Goal: Task Accomplishment & Management: Complete application form

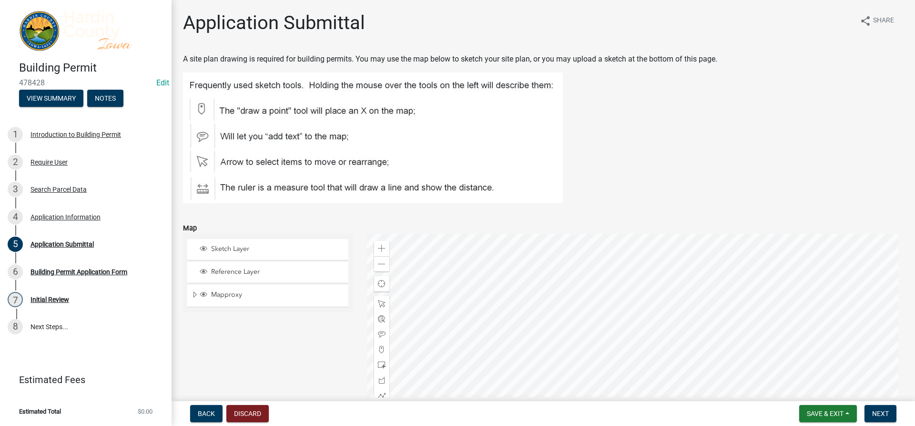
scroll to position [191, 0]
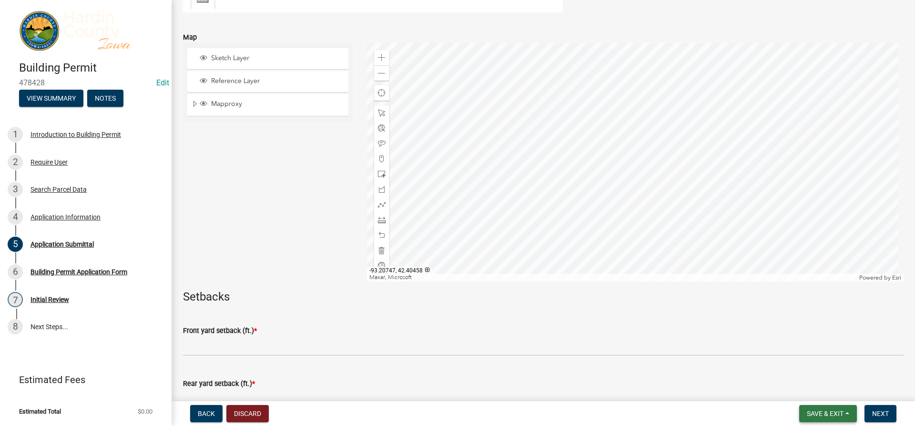
click at [807, 411] on span "Save & Exit" at bounding box center [825, 413] width 37 height 8
click at [808, 398] on button "Save & Exit" at bounding box center [819, 388] width 76 height 23
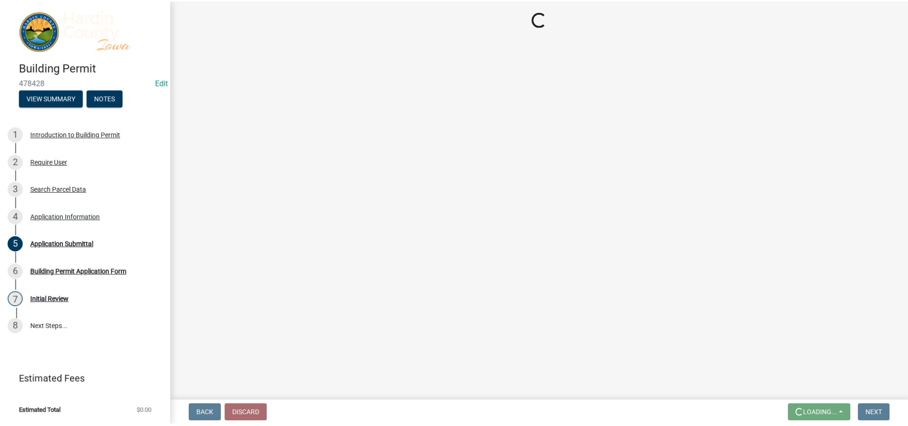
scroll to position [0, 0]
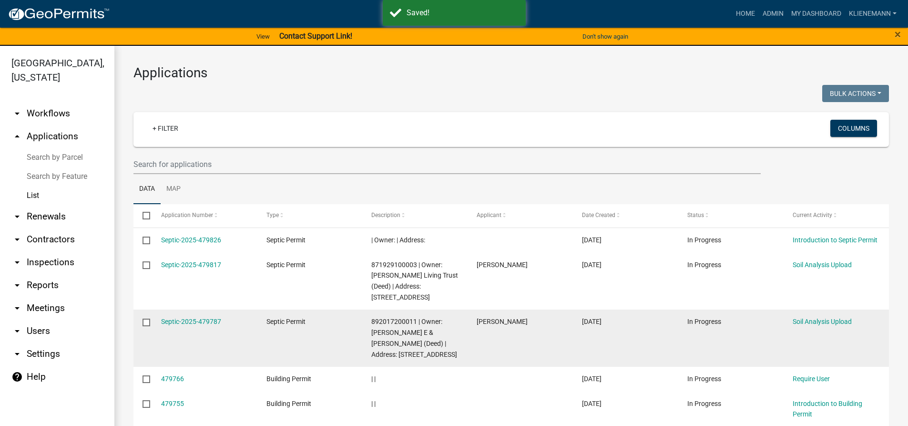
scroll to position [48, 0]
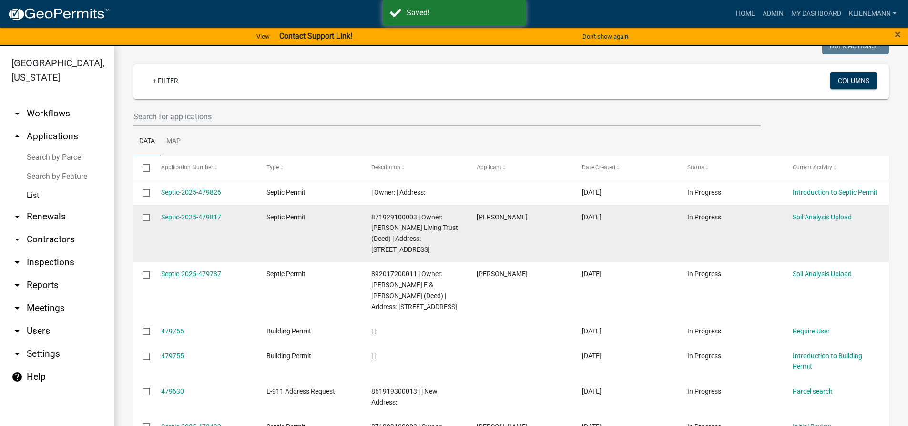
click at [180, 212] on div "Septic-2025-479817" at bounding box center [204, 217] width 87 height 11
click at [183, 215] on link "Septic-2025-479817" at bounding box center [191, 217] width 60 height 8
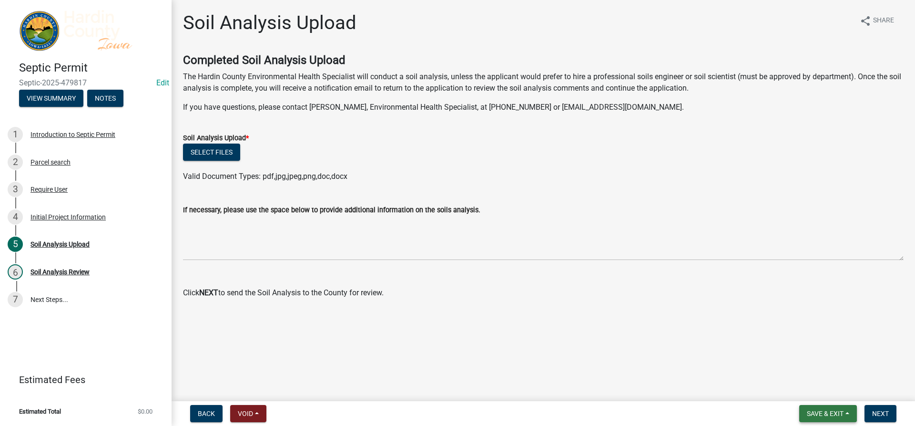
click at [843, 411] on span "Save & Exit" at bounding box center [825, 413] width 37 height 8
click at [839, 384] on button "Save & Exit" at bounding box center [819, 388] width 76 height 23
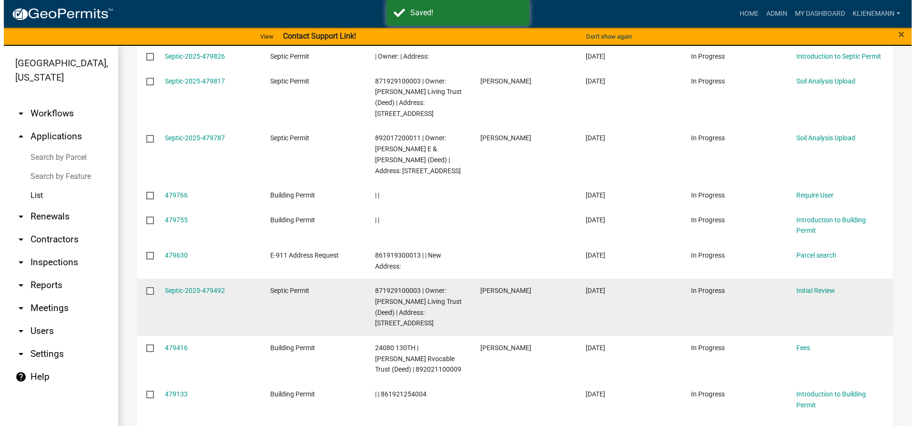
scroll to position [191, 0]
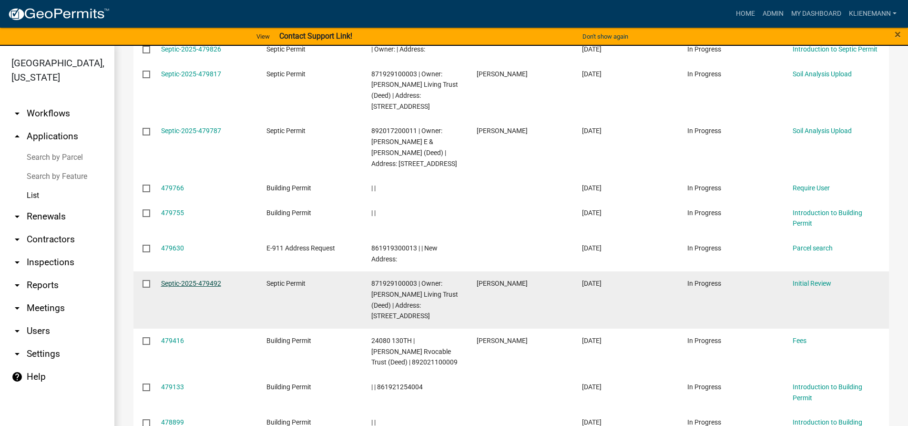
click at [195, 285] on link "Septic-2025-479492" at bounding box center [191, 283] width 60 height 8
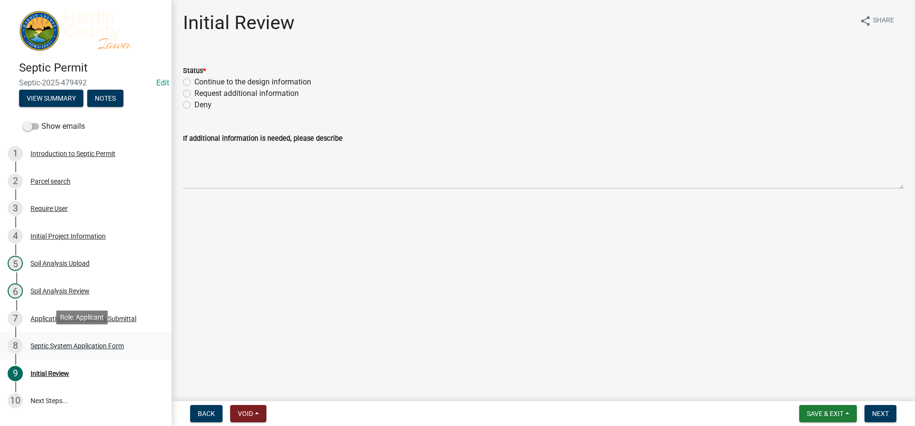
click at [102, 344] on div "Septic System Application Form" at bounding box center [77, 345] width 93 height 7
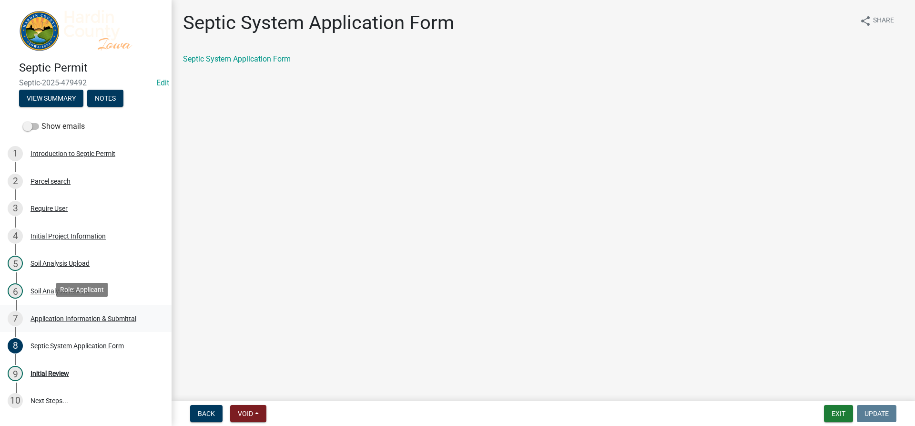
click at [114, 319] on div "Application Information & Submittal" at bounding box center [84, 318] width 106 height 7
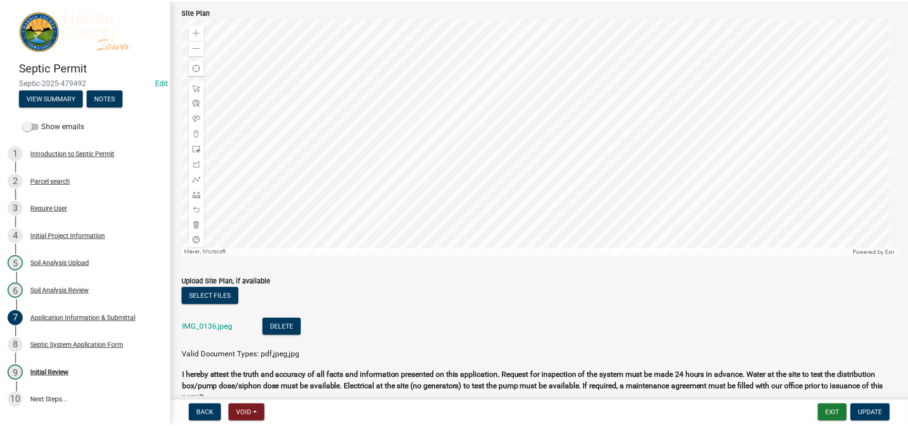
scroll to position [889, 0]
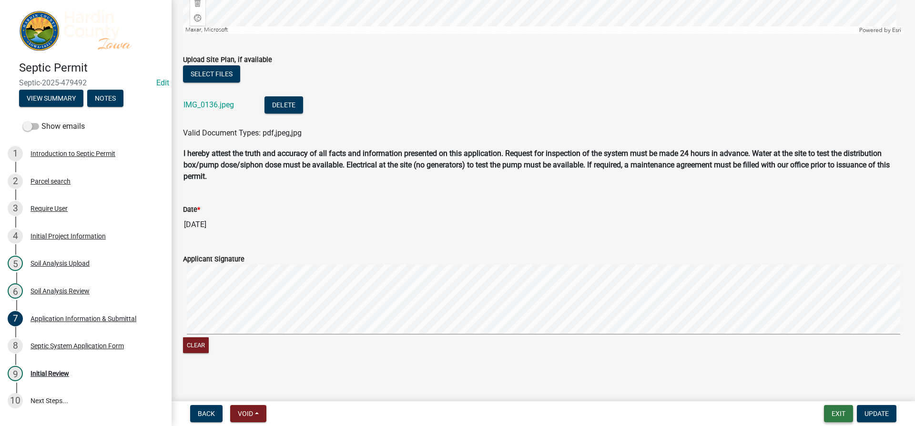
click at [837, 414] on button "Exit" at bounding box center [838, 413] width 29 height 17
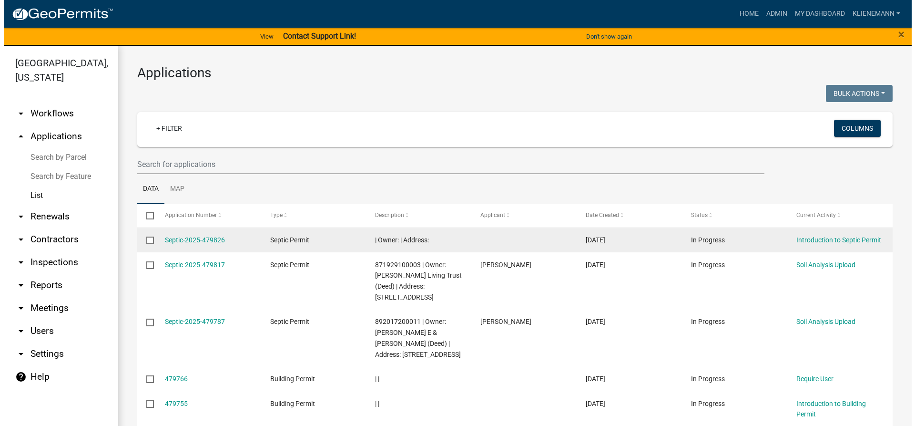
scroll to position [143, 0]
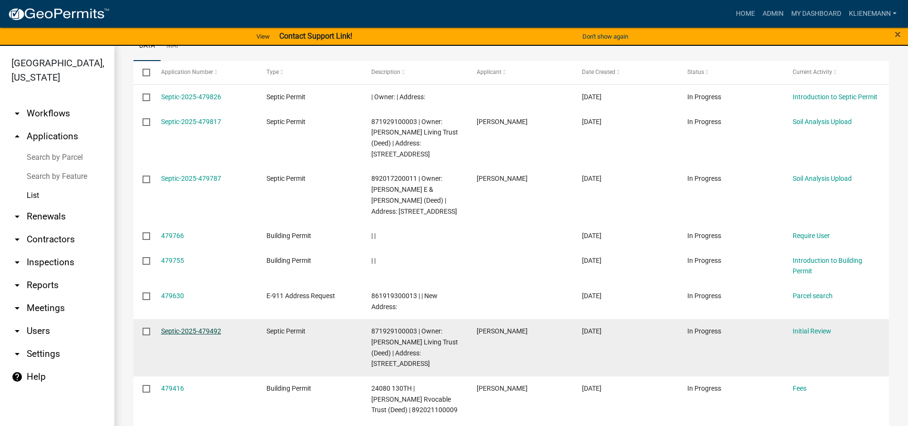
click at [198, 330] on link "Septic-2025-479492" at bounding box center [191, 331] width 60 height 8
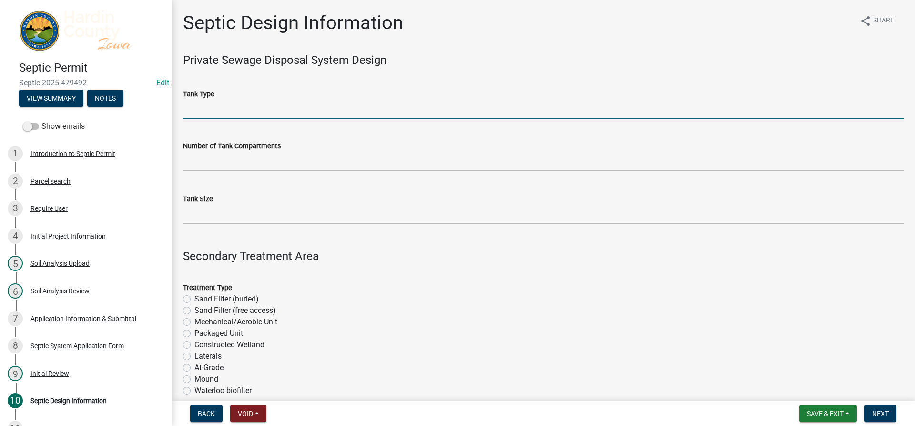
click at [324, 113] on input "Tank Type" at bounding box center [543, 110] width 721 height 20
type input "plastic"
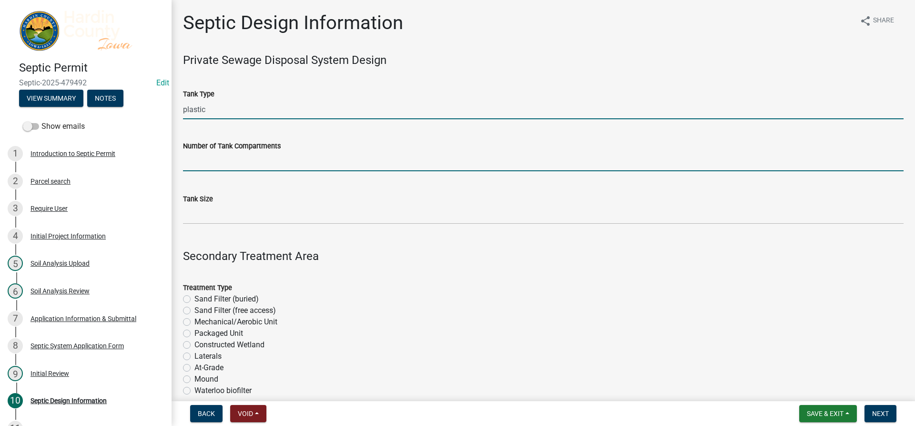
click at [326, 155] on input "text" at bounding box center [543, 162] width 721 height 20
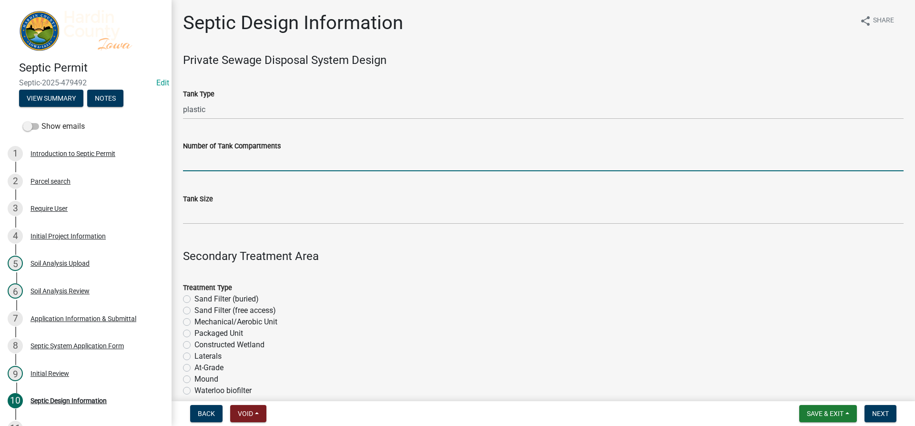
type input "2"
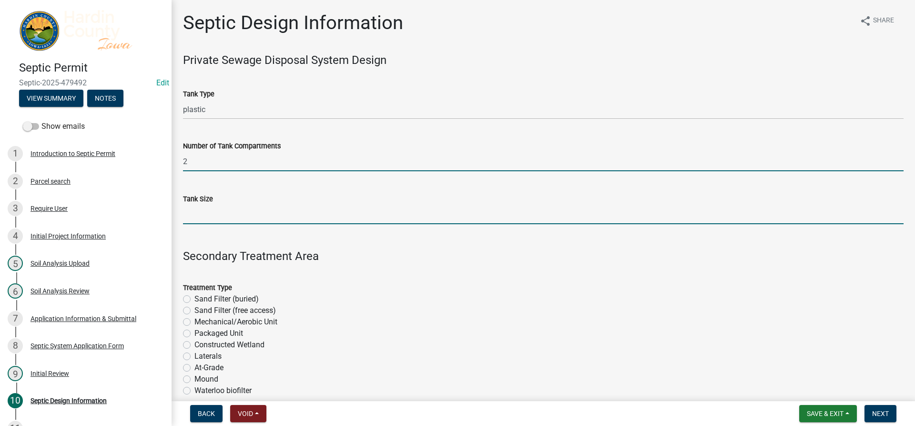
click at [252, 211] on input "Tank Size" at bounding box center [543, 214] width 721 height 20
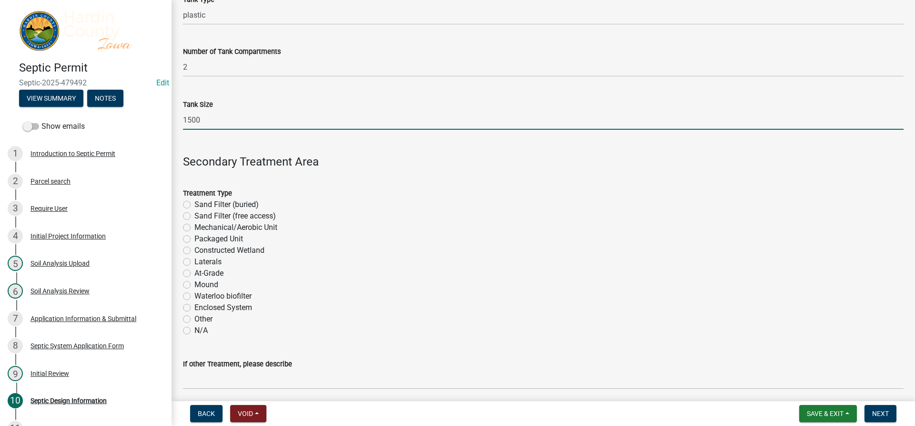
scroll to position [95, 0]
type input "1500"
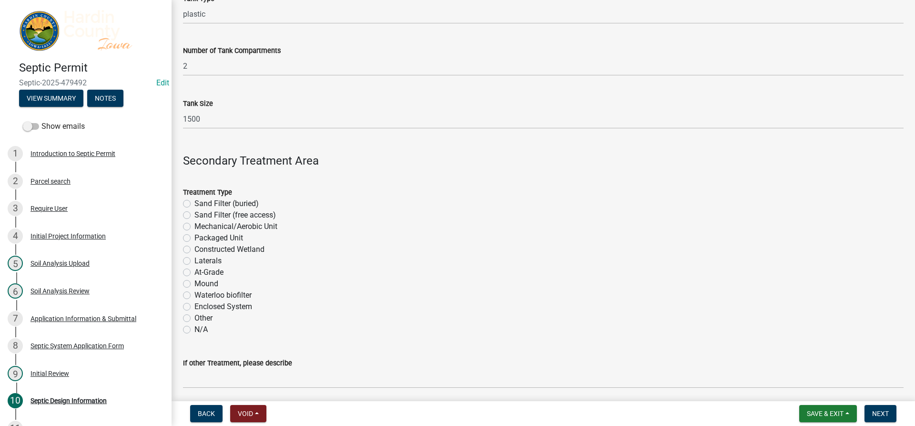
click at [205, 315] on label "Other" at bounding box center [203, 317] width 18 height 11
click at [201, 315] on input "Other" at bounding box center [197, 315] width 6 height 6
radio input "true"
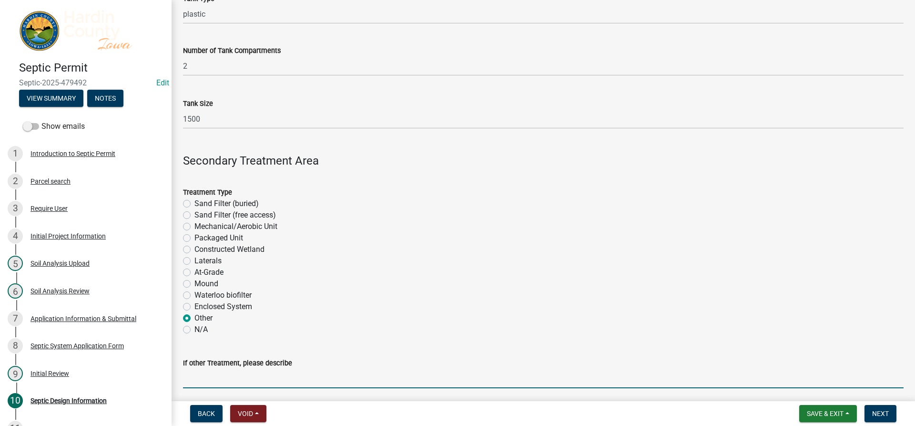
click at [207, 382] on input "If other Treatment, please describe" at bounding box center [543, 378] width 721 height 20
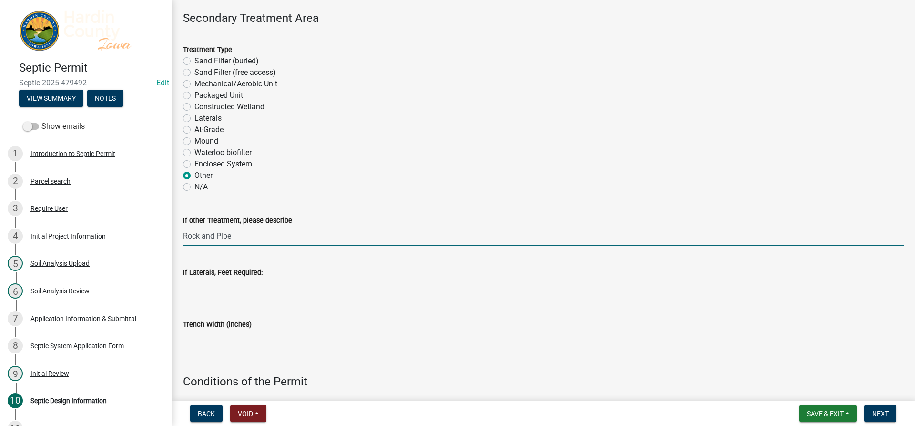
scroll to position [238, 0]
type input "Rock and Pipe"
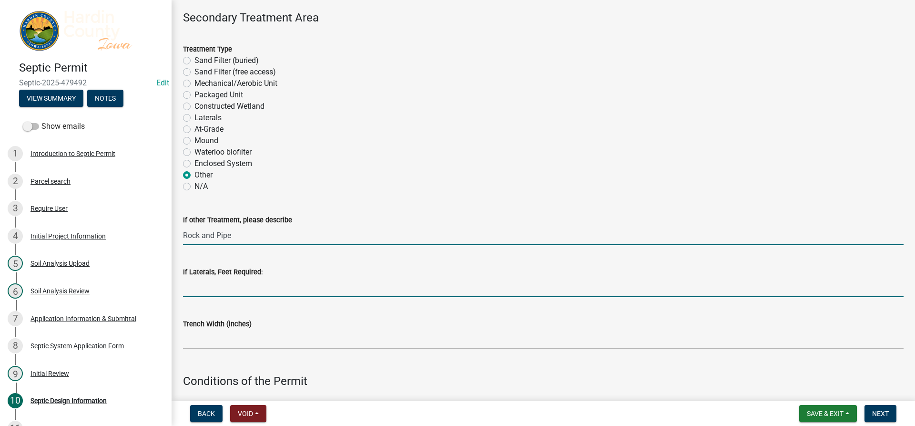
click at [237, 288] on input "If Laterals, Feet Required:" at bounding box center [543, 287] width 721 height 20
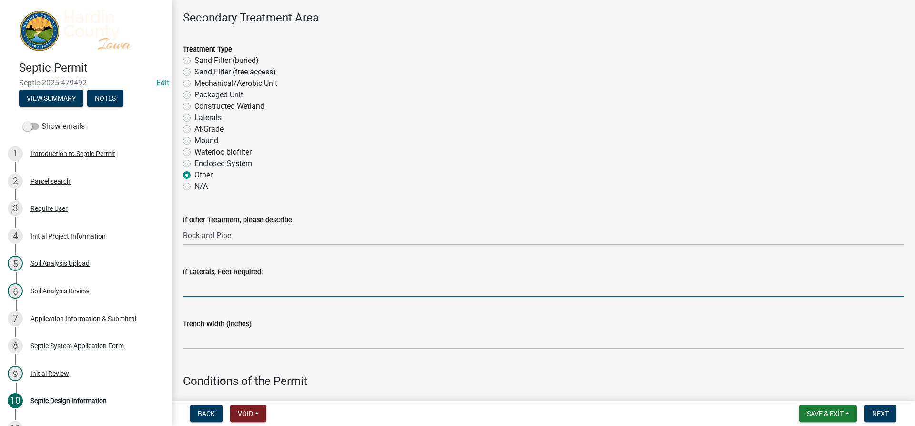
click at [246, 293] on input "If Laterals, Feet Required:" at bounding box center [543, 287] width 721 height 20
type input "250"
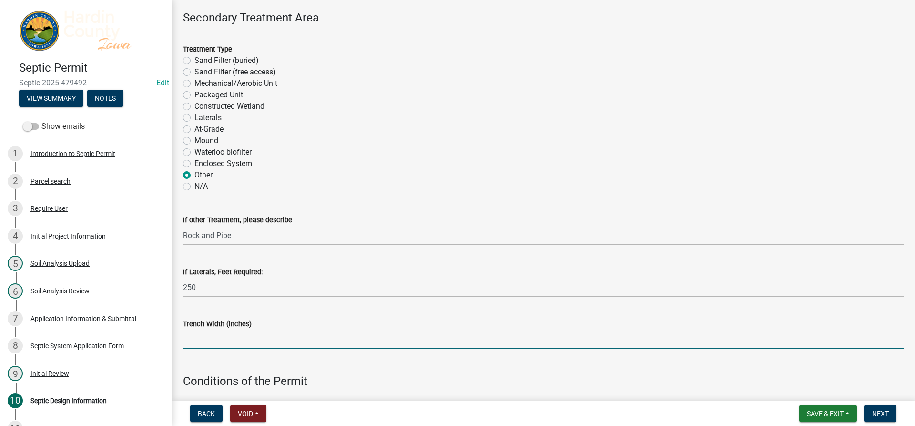
click at [255, 337] on input "Trench Width (inches)" at bounding box center [543, 339] width 721 height 20
type input "36"
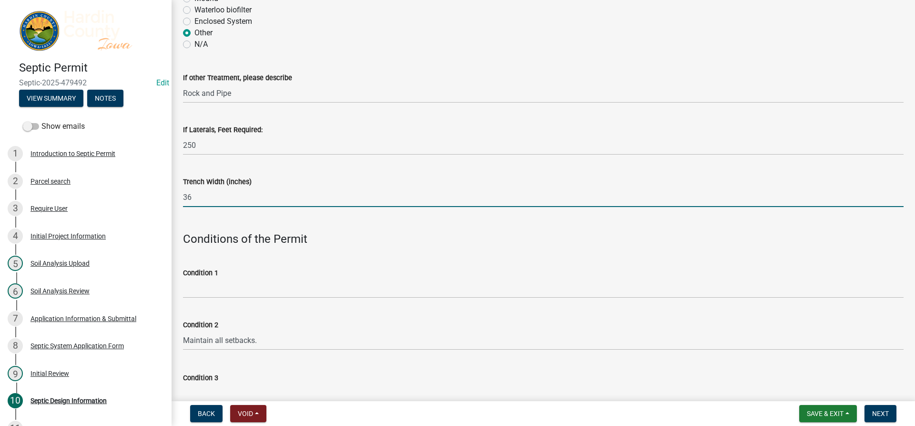
scroll to position [381, 0]
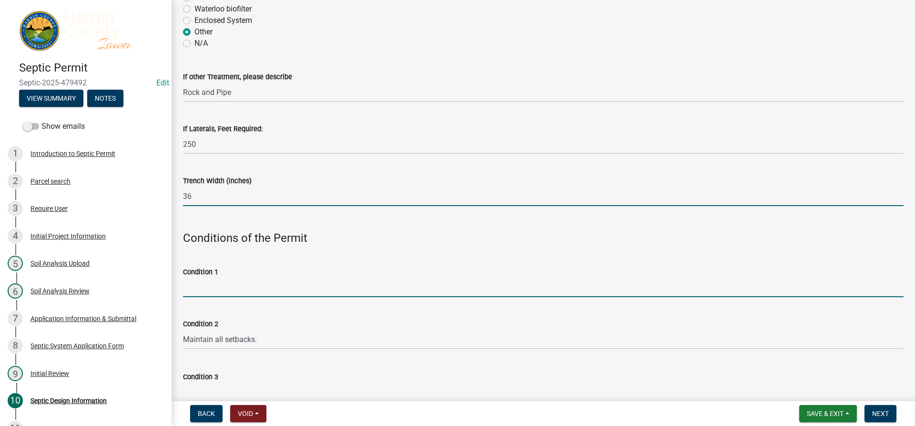
click at [257, 291] on input "Condition 1" at bounding box center [543, 287] width 721 height 20
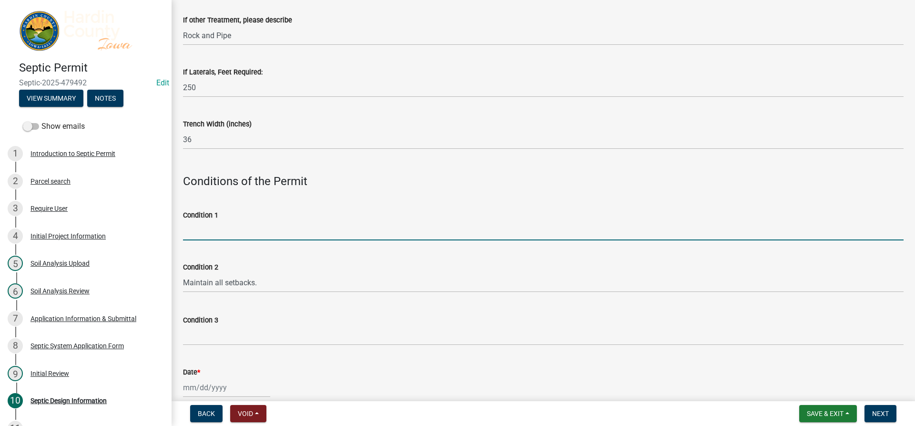
scroll to position [524, 0]
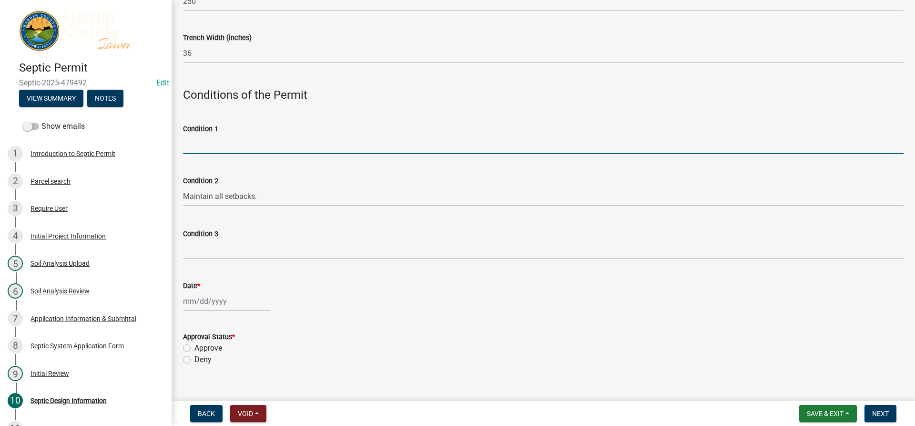
click at [258, 145] on input "Condition 1" at bounding box center [543, 144] width 721 height 20
click at [210, 289] on div "Date *" at bounding box center [543, 285] width 721 height 11
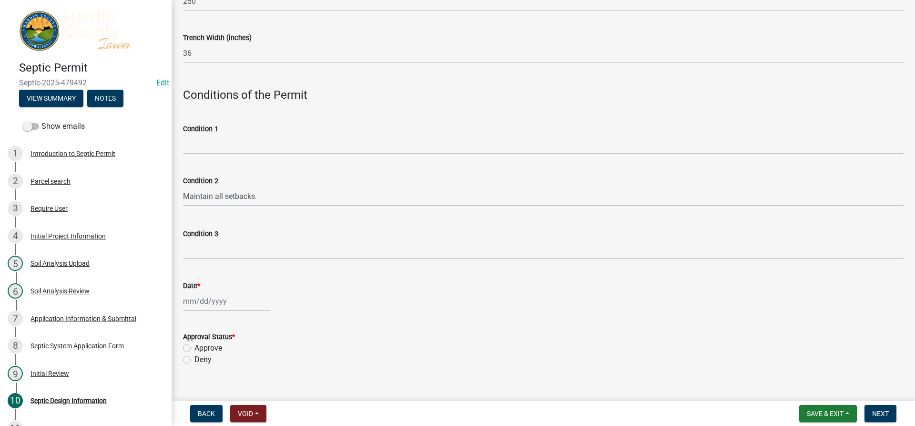
select select "9"
select select "2025"
click at [210, 300] on div "[PERSON_NAME] Feb Mar Apr [PERSON_NAME][DATE] Oct Nov [DATE] 1526 1527 1528 152…" at bounding box center [226, 301] width 87 height 20
click at [224, 235] on div "17" at bounding box center [222, 234] width 15 height 15
type input "[DATE]"
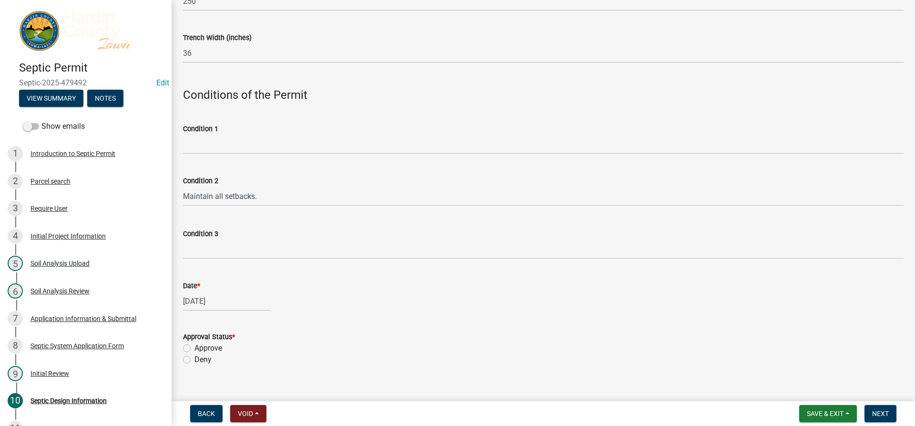
click at [219, 349] on label "Approve" at bounding box center [208, 347] width 28 height 11
click at [201, 348] on input "Approve" at bounding box center [197, 345] width 6 height 6
radio input "true"
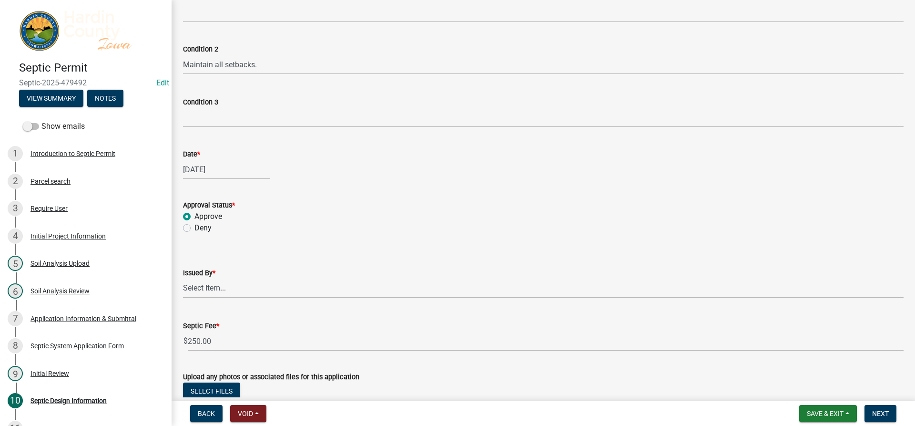
scroll to position [763, 0]
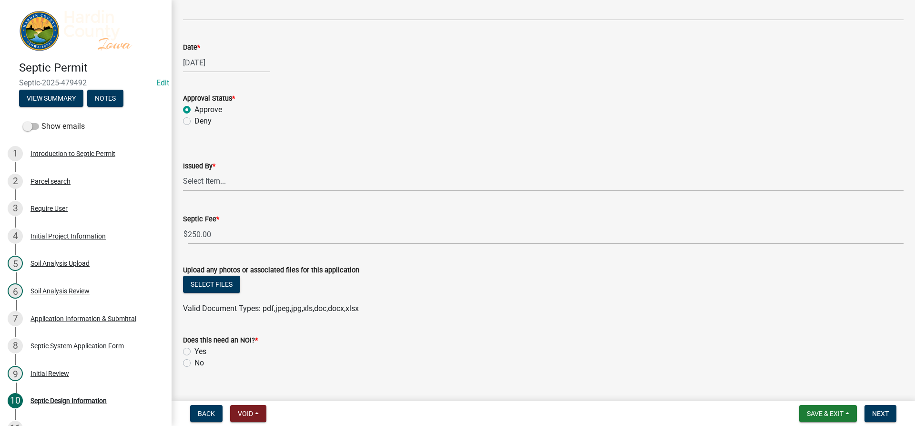
click at [200, 363] on label "No" at bounding box center [199, 362] width 10 height 11
click at [200, 363] on input "No" at bounding box center [197, 360] width 6 height 6
radio input "true"
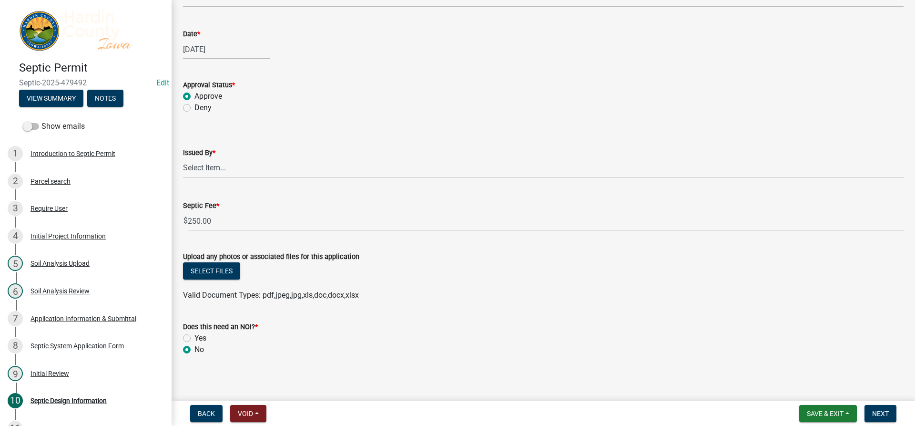
scroll to position [780, 0]
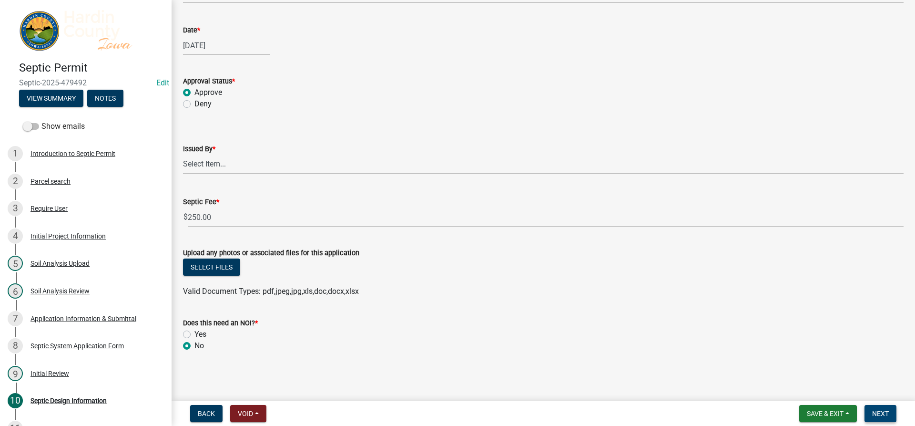
click at [886, 415] on span "Next" at bounding box center [880, 413] width 17 height 8
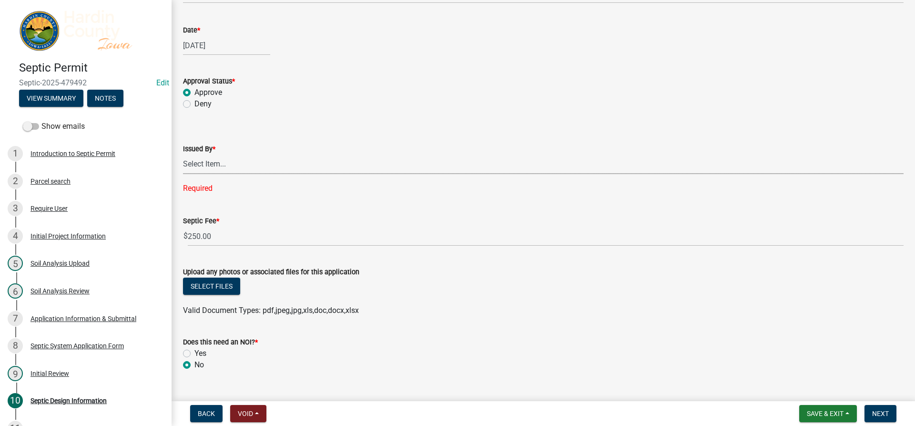
click at [234, 168] on select "Select Item... [PERSON_NAME] [PERSON_NAME] Roll [PERSON_NAME]" at bounding box center [543, 164] width 721 height 20
click at [183, 154] on select "Select Item... [PERSON_NAME] [PERSON_NAME] Roll [PERSON_NAME]" at bounding box center [543, 164] width 721 height 20
select select "92abfdc4-a32e-4fda-8546-51d3978c14c9"
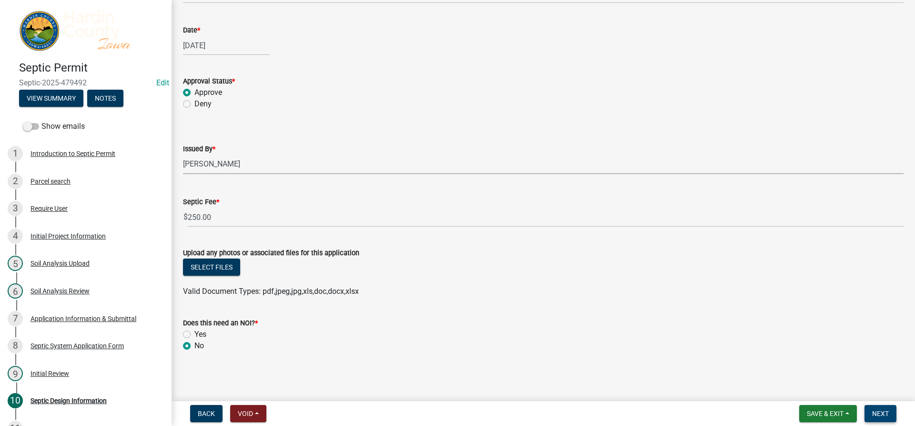
click at [888, 409] on span "Next" at bounding box center [880, 413] width 17 height 8
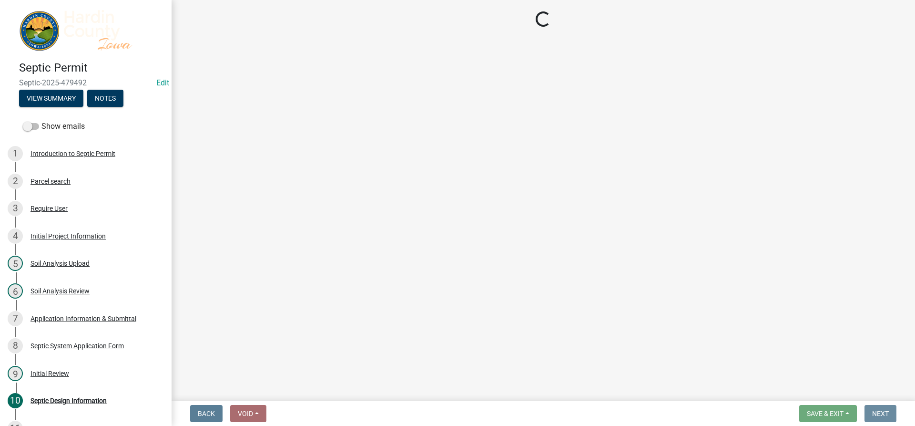
scroll to position [0, 0]
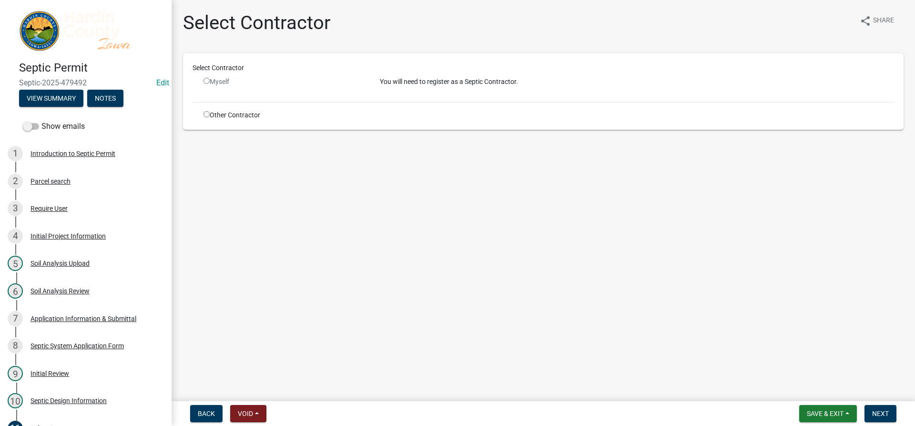
click at [207, 78] on input "radio" at bounding box center [207, 81] width 6 height 6
radio input "false"
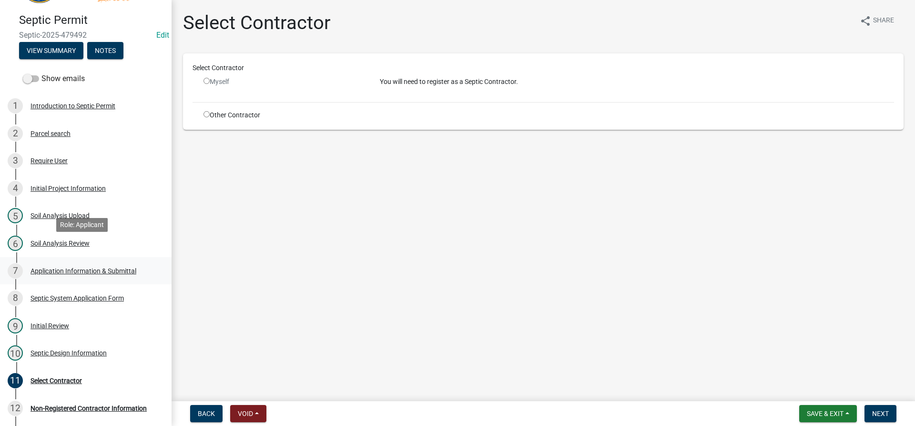
scroll to position [95, 0]
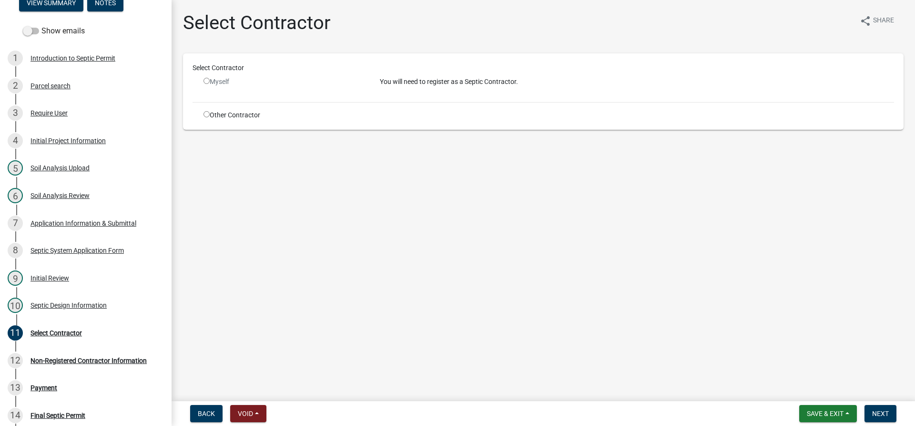
click at [207, 115] on input "radio" at bounding box center [207, 114] width 6 height 6
radio input "true"
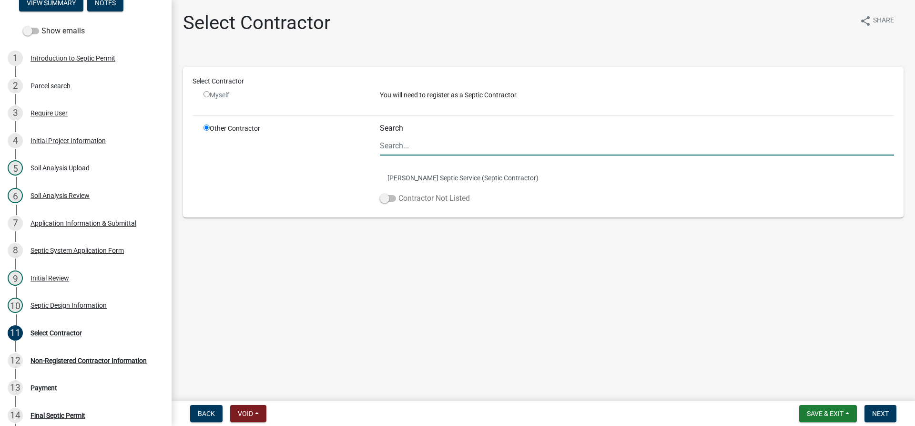
click at [450, 197] on label "Contractor Not Listed" at bounding box center [425, 198] width 90 height 11
click at [399, 193] on input "Contractor Not Listed" at bounding box center [399, 193] width 0 height 0
click at [876, 409] on span "Next" at bounding box center [880, 413] width 17 height 8
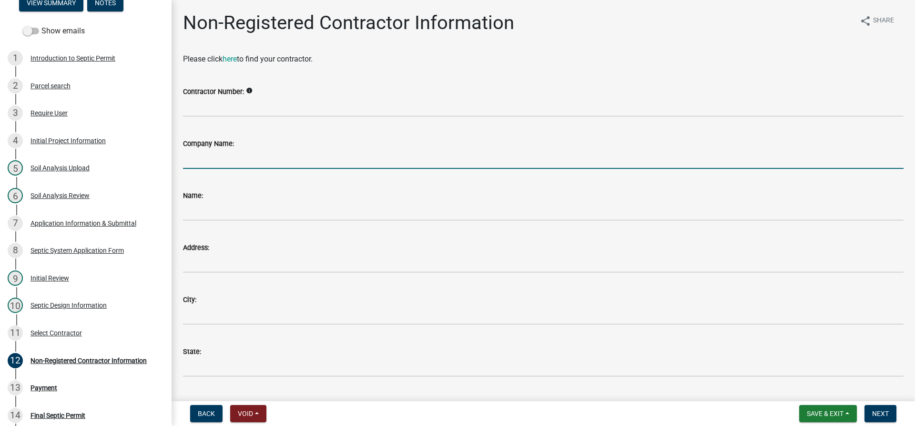
click at [266, 155] on input "Company Name:" at bounding box center [543, 159] width 721 height 20
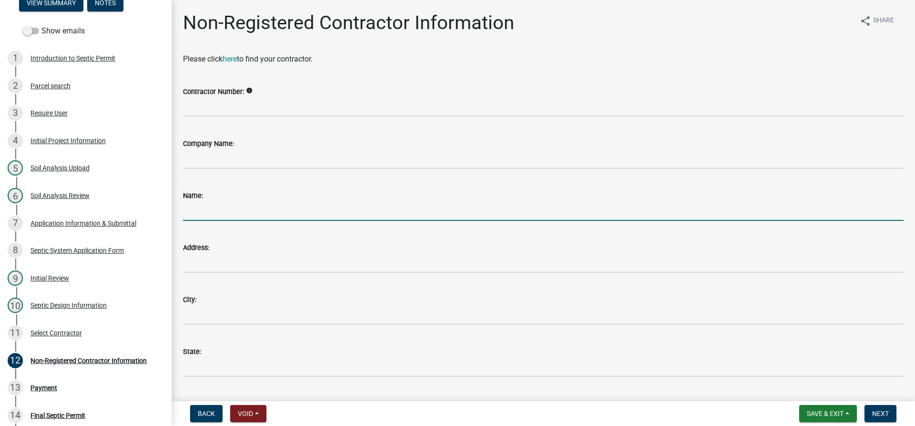
click at [219, 204] on input "Name:" at bounding box center [543, 211] width 721 height 20
type input "[PERSON_NAME]"
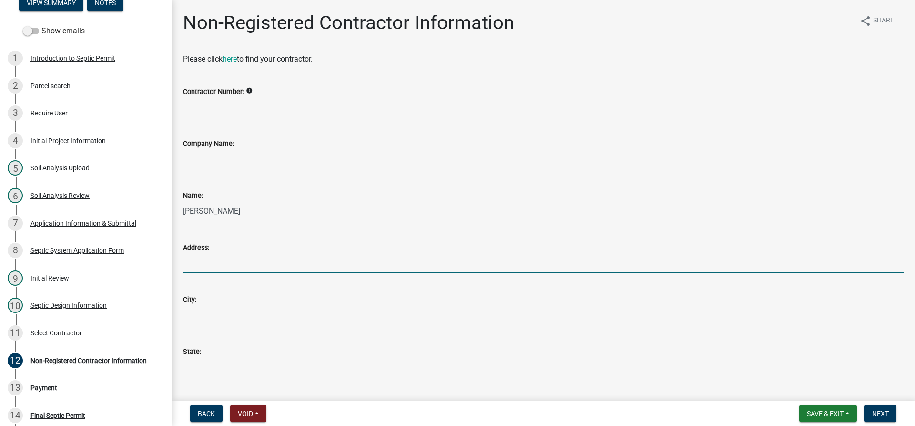
click at [215, 254] on input "Address:" at bounding box center [543, 263] width 721 height 20
click at [213, 265] on input "310" at bounding box center [543, 263] width 721 height 20
type input "31073 265th"
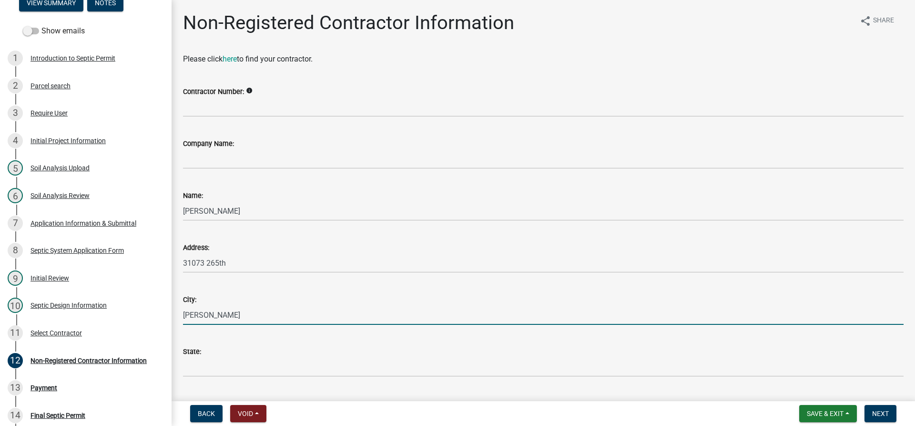
type input "[PERSON_NAME]"
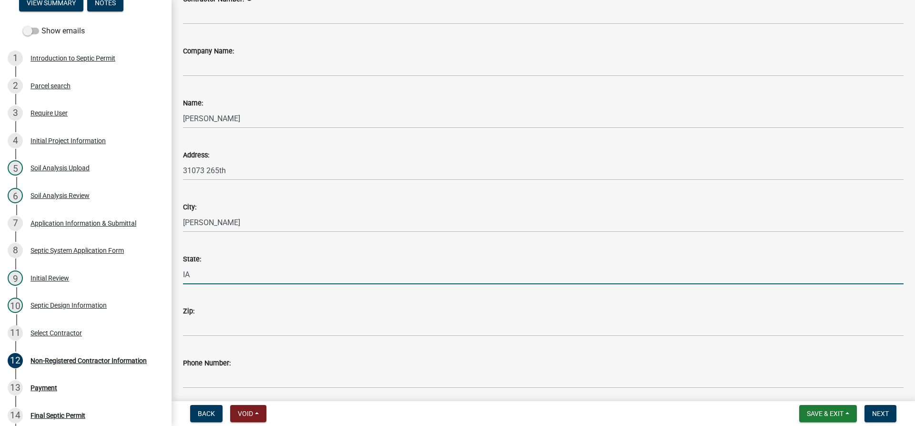
scroll to position [180, 0]
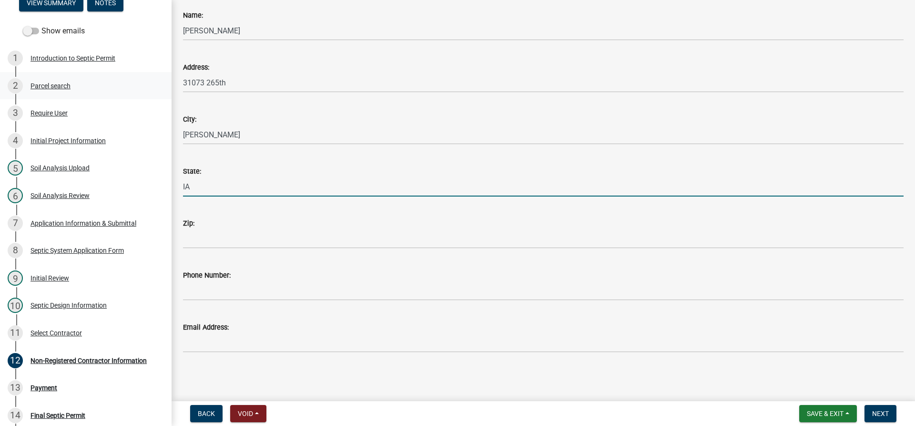
type input "IA"
click at [889, 413] on span "Next" at bounding box center [880, 413] width 17 height 8
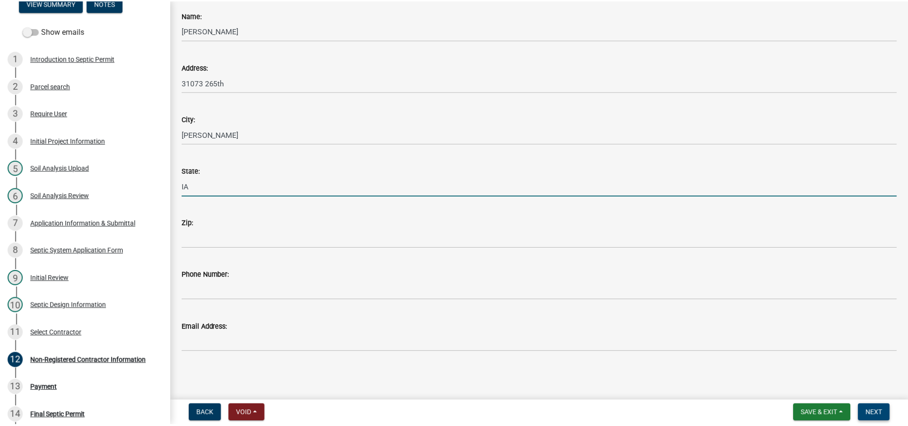
scroll to position [0, 0]
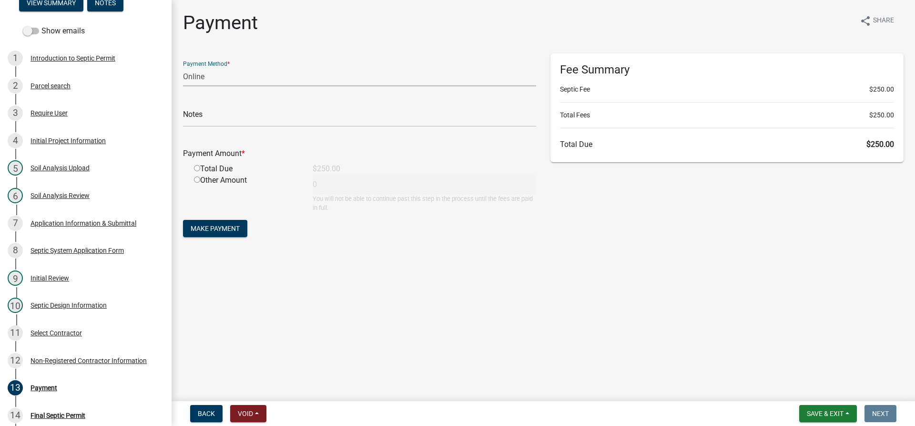
click at [276, 69] on select "Credit Card POS Check Cash Online" at bounding box center [359, 77] width 353 height 20
select select "1: 0"
click at [183, 67] on select "Credit Card POS Check Cash Online" at bounding box center [359, 77] width 353 height 20
click at [261, 111] on input "text" at bounding box center [359, 117] width 353 height 20
type input "5509"
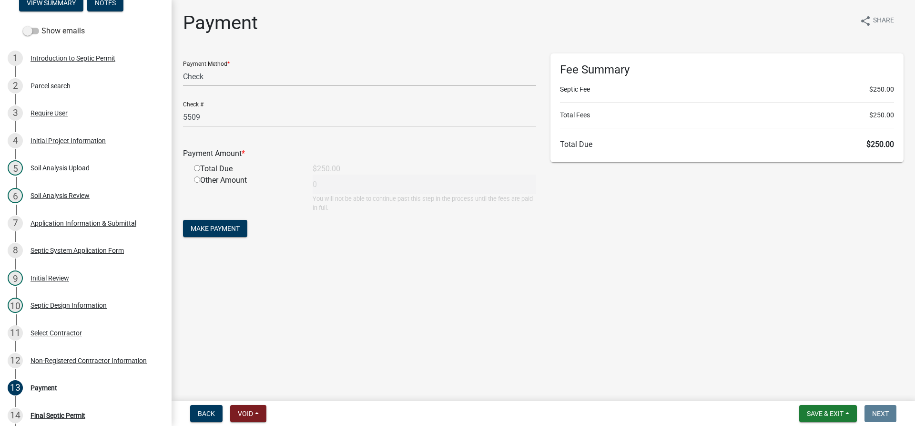
click at [196, 167] on input "radio" at bounding box center [197, 168] width 6 height 6
radio input "true"
type input "250"
click at [215, 228] on span "Make Payment" at bounding box center [215, 229] width 49 height 8
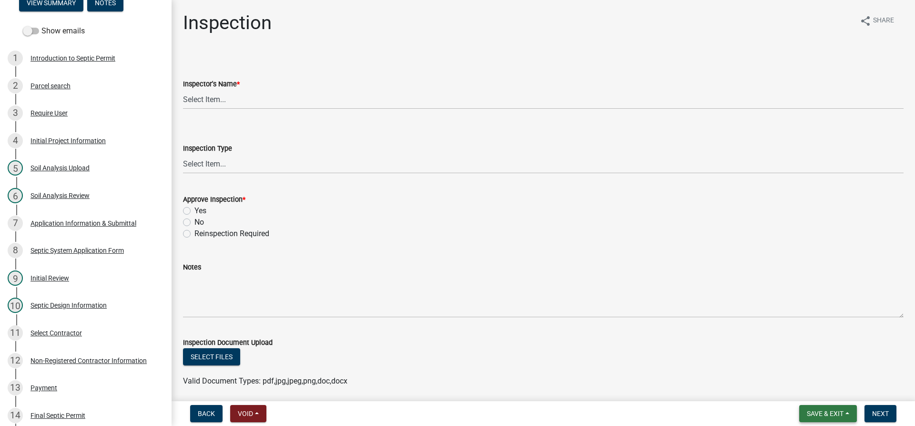
click at [799, 410] on button "Save & Exit" at bounding box center [828, 413] width 58 height 17
click at [801, 391] on button "Save & Exit" at bounding box center [819, 388] width 76 height 23
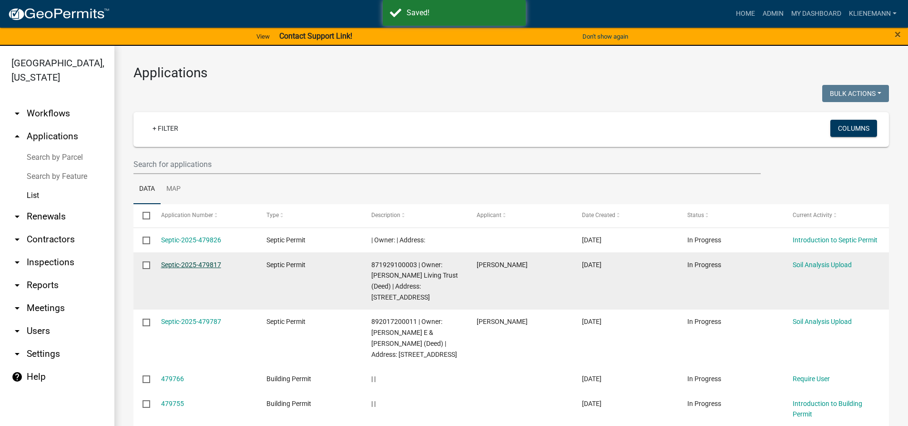
click at [184, 264] on link "Septic-2025-479817" at bounding box center [191, 265] width 60 height 8
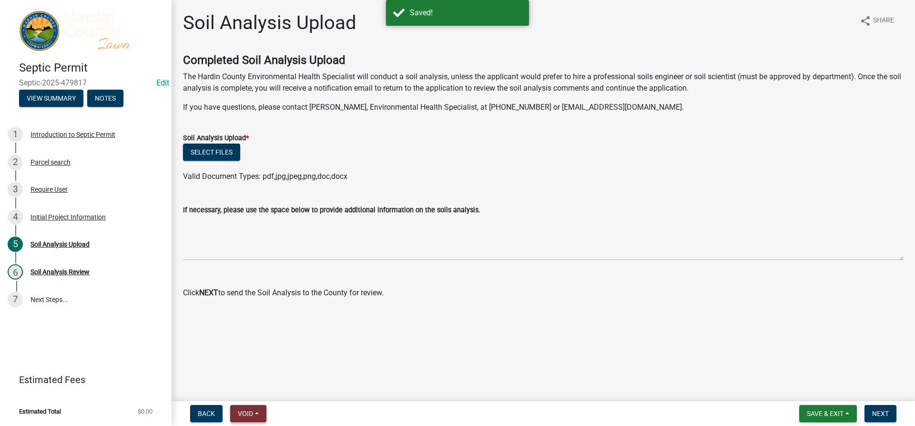
click at [235, 410] on button "Void" at bounding box center [248, 413] width 36 height 17
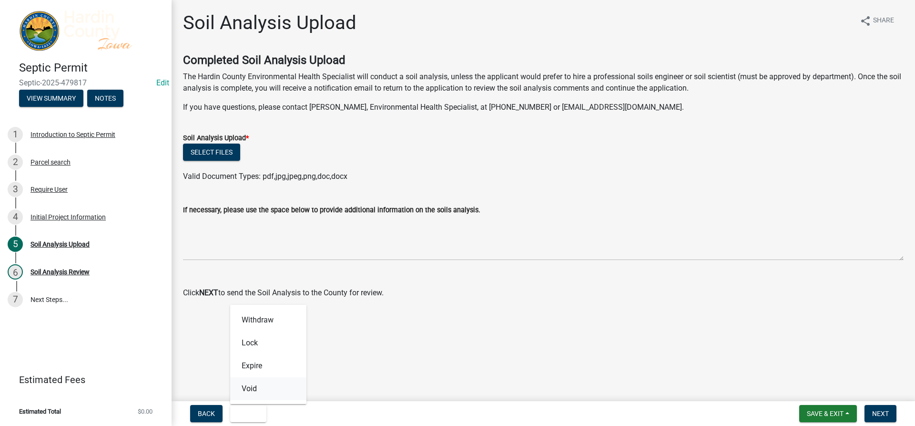
click at [255, 388] on button "Void" at bounding box center [268, 388] width 76 height 23
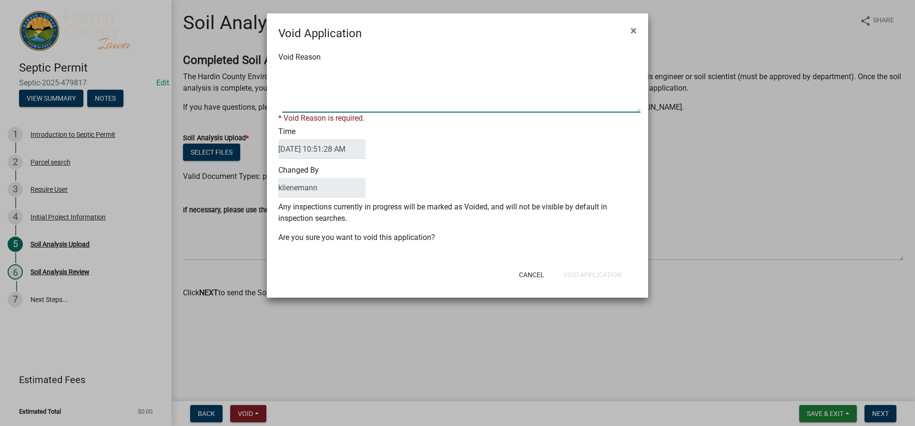
click at [397, 85] on textarea "Void Reason" at bounding box center [461, 89] width 358 height 48
type textarea "Duplicate"
click at [613, 276] on form "Void Application × Void Reason * Void Reason is required. Time [DATE] 10:51:28 …" at bounding box center [457, 151] width 381 height 276
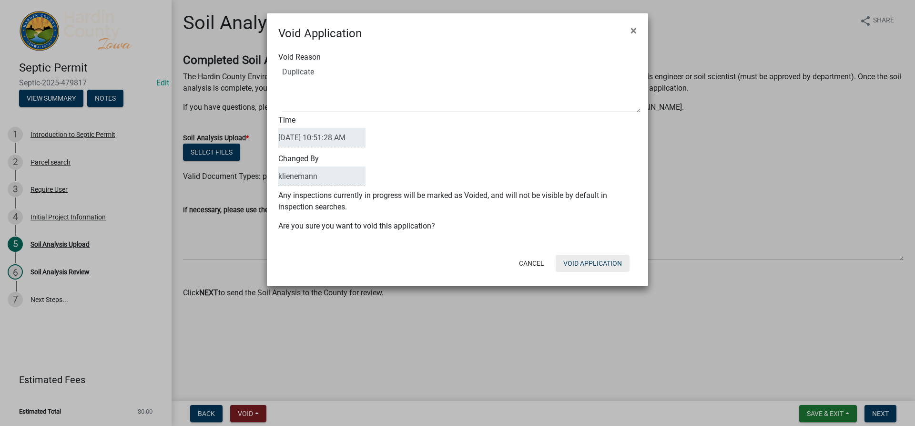
click at [613, 268] on button "Void Application" at bounding box center [593, 263] width 74 height 17
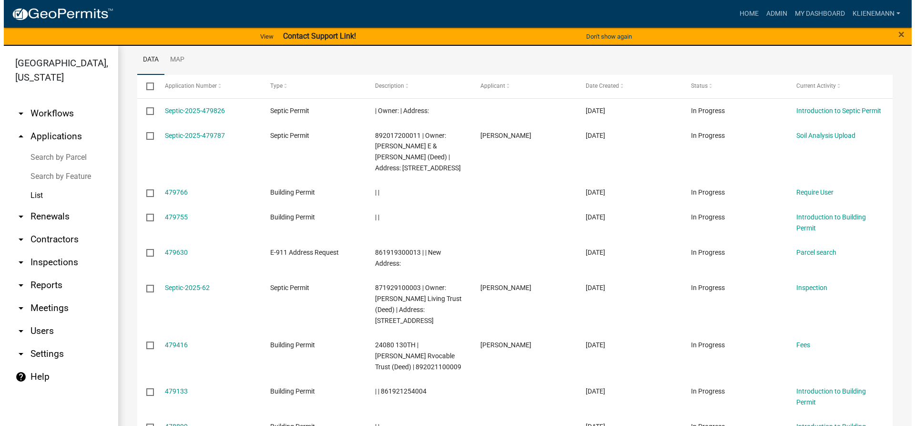
scroll to position [143, 0]
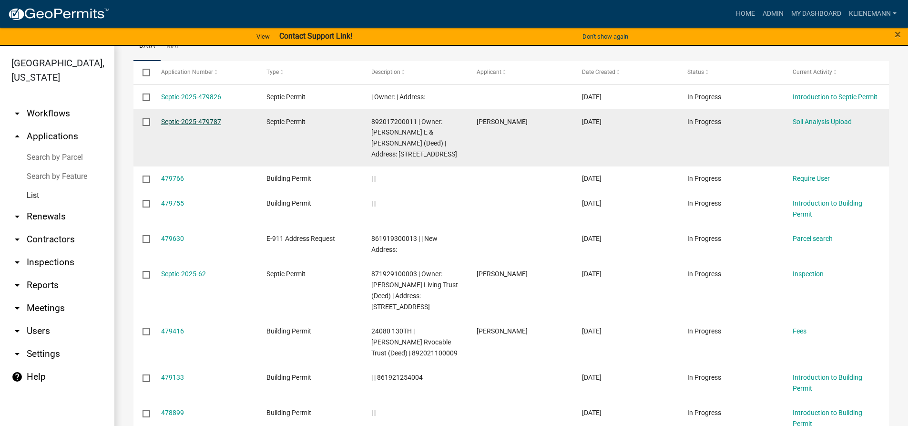
click at [193, 122] on link "Septic-2025-479787" at bounding box center [191, 122] width 60 height 8
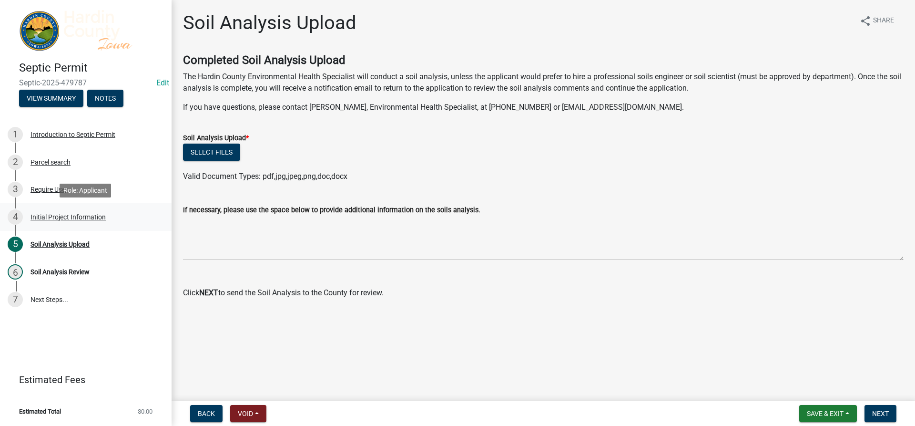
click at [73, 205] on link "4 Initial Project Information" at bounding box center [86, 217] width 172 height 28
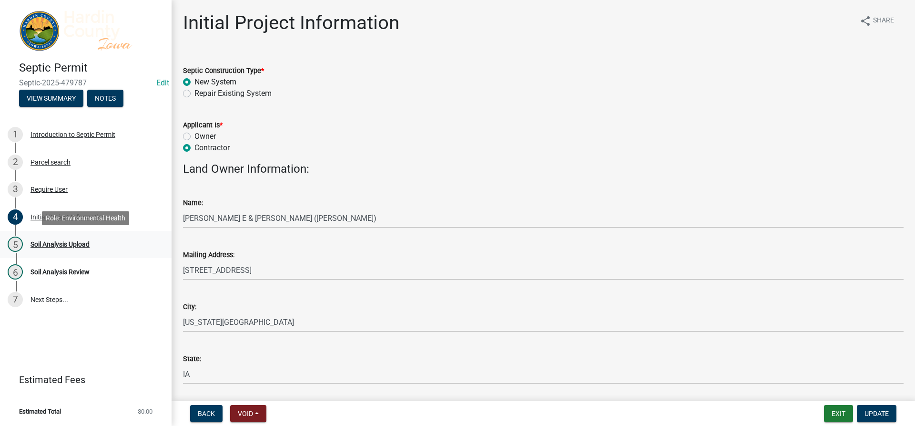
click at [95, 239] on div "5 Soil Analysis Upload" at bounding box center [82, 243] width 149 height 15
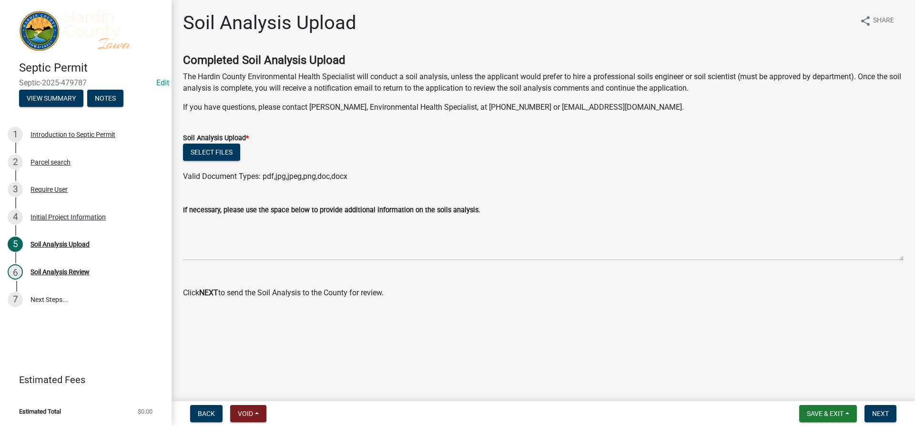
click at [244, 150] on div "Select files" at bounding box center [543, 153] width 721 height 20
click at [208, 154] on button "Select files" at bounding box center [211, 151] width 57 height 17
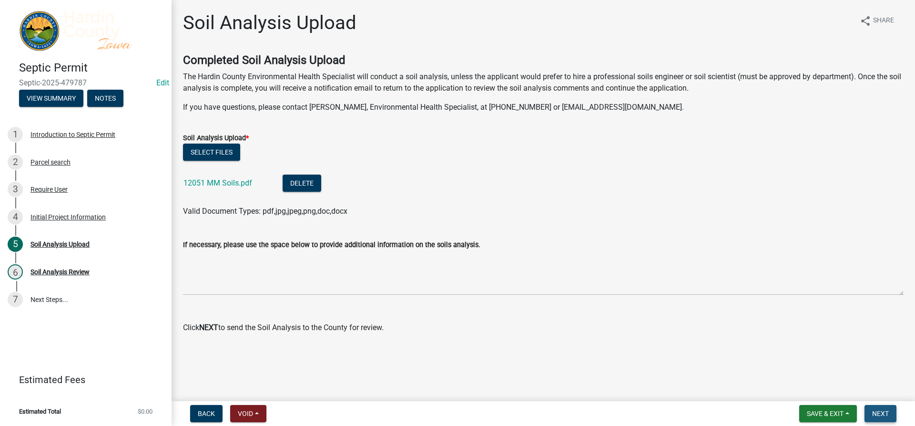
click at [883, 411] on span "Next" at bounding box center [880, 413] width 17 height 8
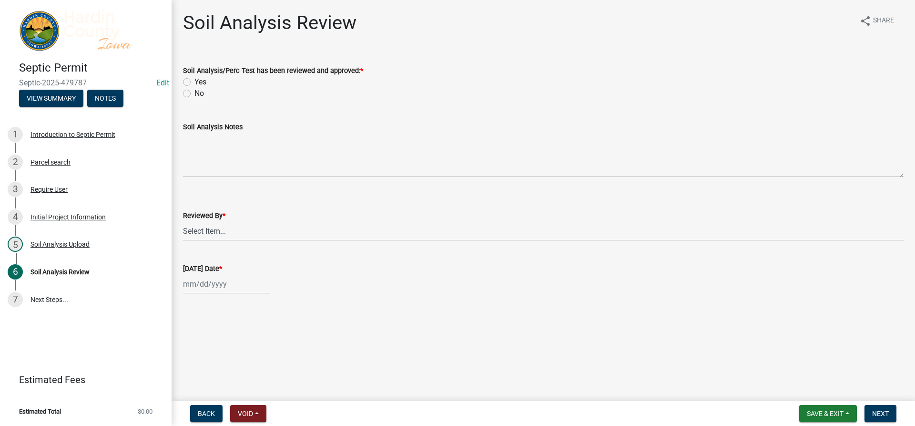
click at [199, 85] on label "Yes" at bounding box center [200, 81] width 12 height 11
click at [199, 82] on input "Yes" at bounding box center [197, 79] width 6 height 6
radio input "true"
click at [240, 233] on select "Select Item... [PERSON_NAME] [PERSON_NAME] Roll [PERSON_NAME]" at bounding box center [543, 231] width 721 height 20
click at [183, 221] on select "Select Item... [PERSON_NAME] [PERSON_NAME] Roll [PERSON_NAME]" at bounding box center [543, 231] width 721 height 20
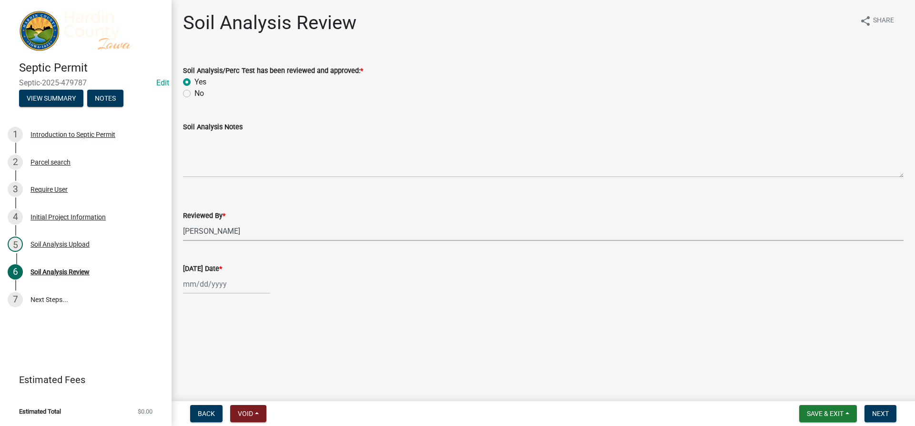
select select "92abfdc4-a32e-4fda-8546-51d3978c14c9"
click at [203, 287] on div at bounding box center [226, 284] width 87 height 20
select select "9"
select select "2025"
click at [222, 220] on div "17" at bounding box center [222, 217] width 15 height 15
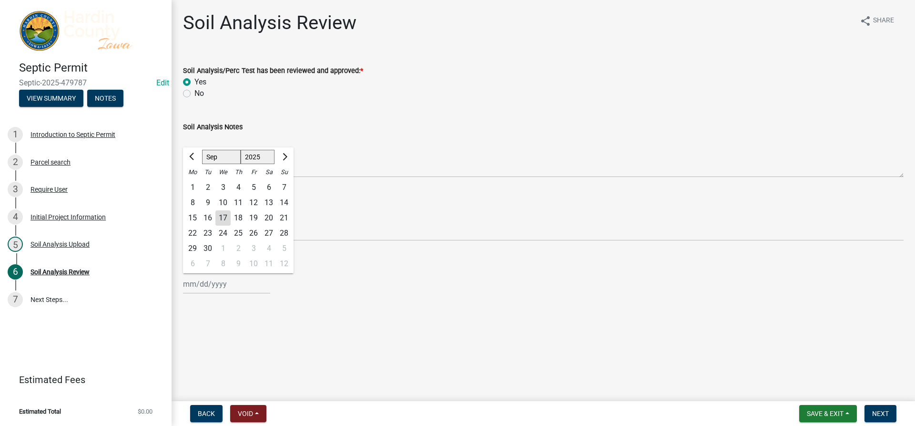
type input "[DATE]"
click at [877, 412] on span "Next" at bounding box center [880, 413] width 17 height 8
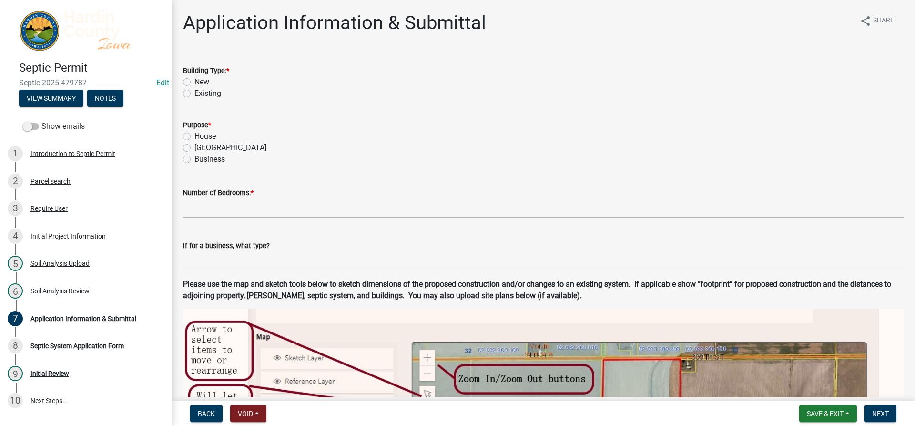
click at [199, 82] on label "New" at bounding box center [201, 81] width 15 height 11
click at [199, 82] on input "New" at bounding box center [197, 79] width 6 height 6
radio input "true"
click at [208, 137] on label "House" at bounding box center [204, 136] width 21 height 11
click at [201, 137] on input "House" at bounding box center [197, 134] width 6 height 6
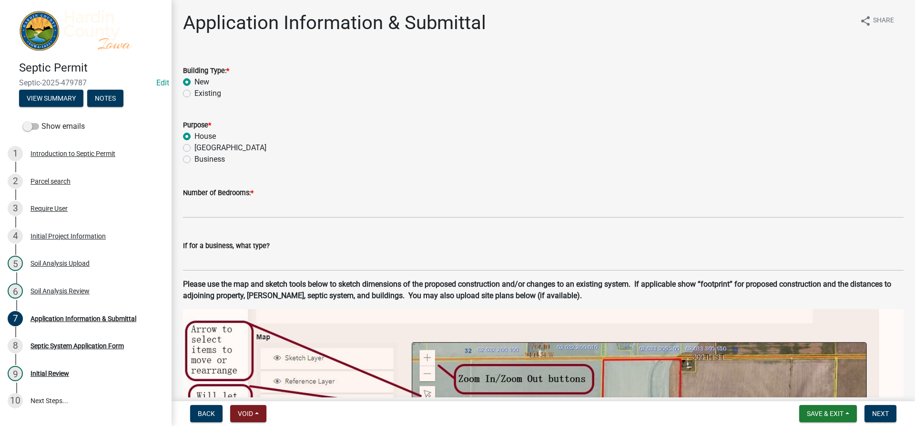
radio input "true"
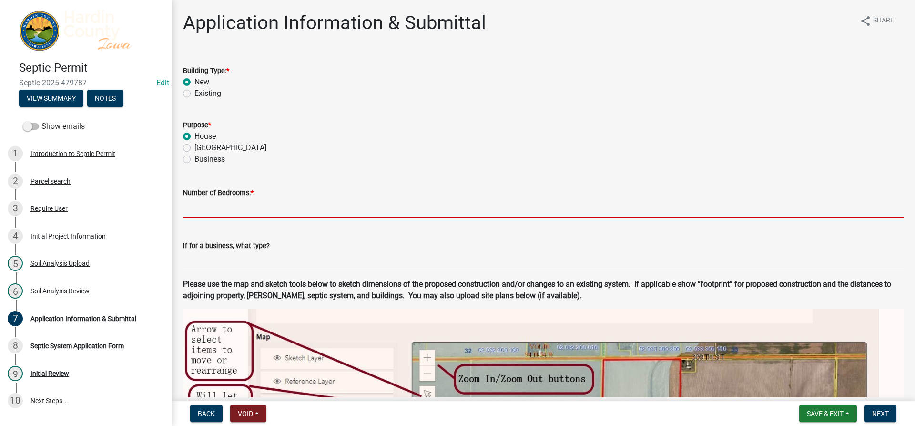
click at [230, 203] on input "text" at bounding box center [543, 208] width 721 height 20
type input "3"
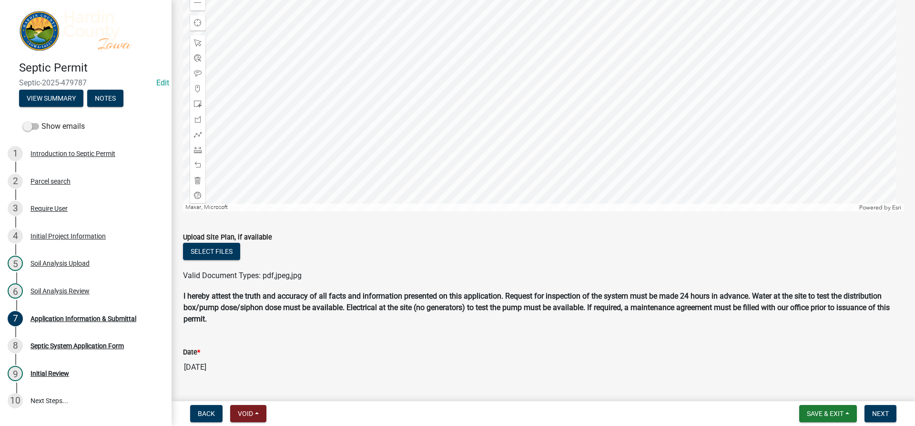
scroll to position [715, 0]
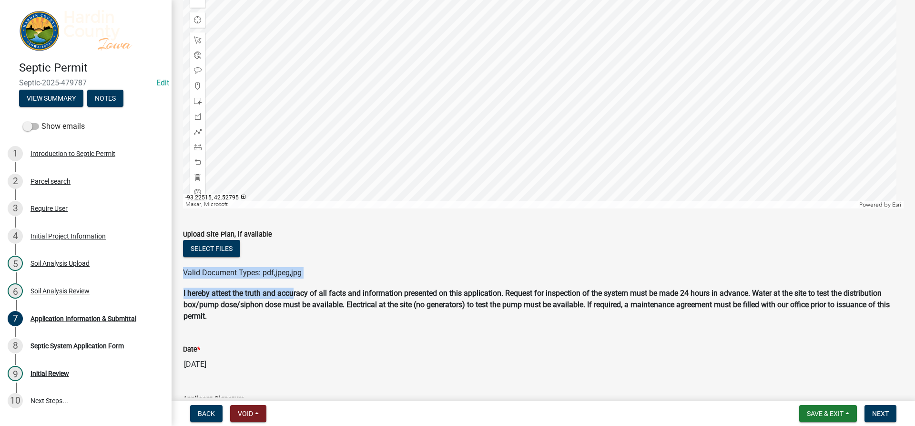
drag, startPoint x: 333, startPoint y: 247, endPoint x: 296, endPoint y: 290, distance: 57.1
click at [284, 170] on div at bounding box center [543, 89] width 721 height 238
click at [260, 117] on div at bounding box center [543, 89] width 721 height 238
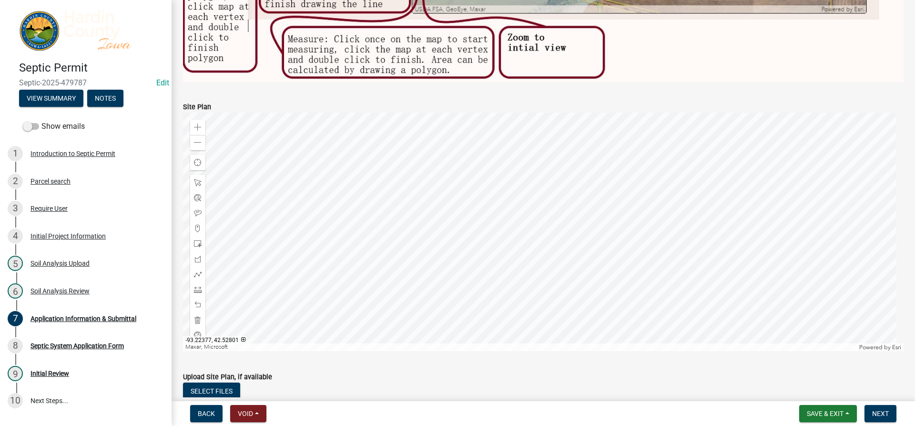
scroll to position [572, 0]
click at [192, 121] on div "Zoom in" at bounding box center [197, 127] width 15 height 15
click at [456, 189] on div at bounding box center [543, 232] width 721 height 238
click at [199, 240] on span at bounding box center [198, 244] width 8 height 8
click at [516, 259] on div at bounding box center [543, 232] width 721 height 238
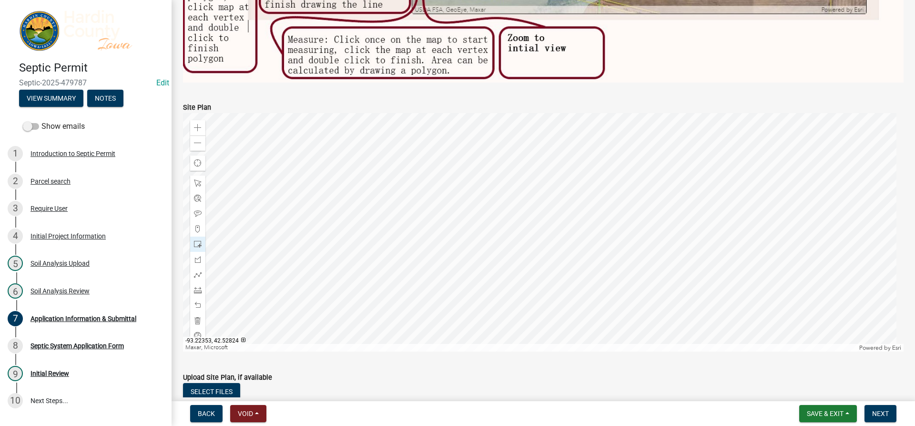
click at [507, 282] on div at bounding box center [543, 232] width 721 height 238
click at [200, 271] on span at bounding box center [198, 275] width 8 height 8
click at [499, 259] on div at bounding box center [543, 232] width 721 height 238
click at [499, 275] on div at bounding box center [543, 232] width 721 height 238
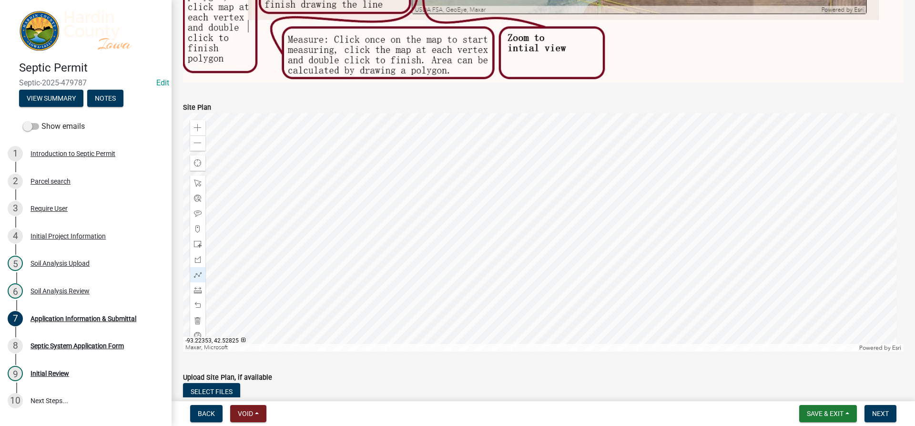
click at [508, 278] on div at bounding box center [543, 232] width 721 height 238
click at [527, 261] on div at bounding box center [543, 232] width 721 height 238
click at [532, 224] on div at bounding box center [543, 232] width 721 height 238
click at [533, 223] on div at bounding box center [543, 232] width 721 height 238
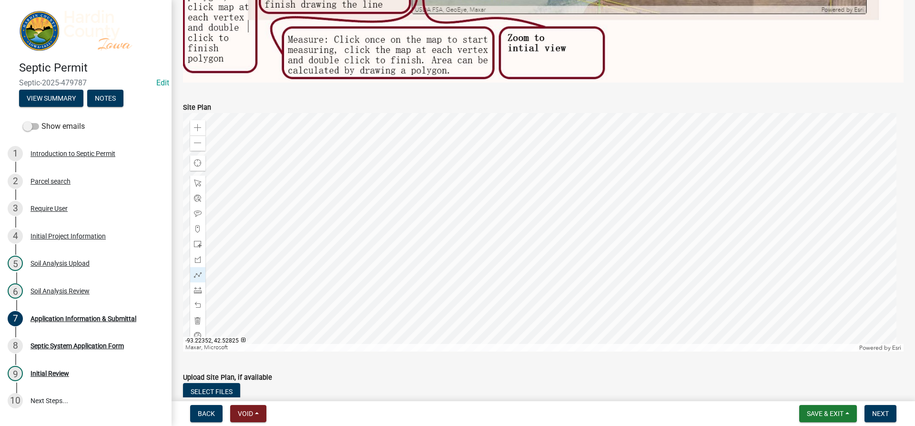
click at [511, 280] on div at bounding box center [543, 232] width 721 height 238
click at [537, 270] on div at bounding box center [543, 232] width 721 height 238
click at [542, 227] on div at bounding box center [543, 232] width 721 height 238
click at [513, 283] on div at bounding box center [543, 232] width 721 height 238
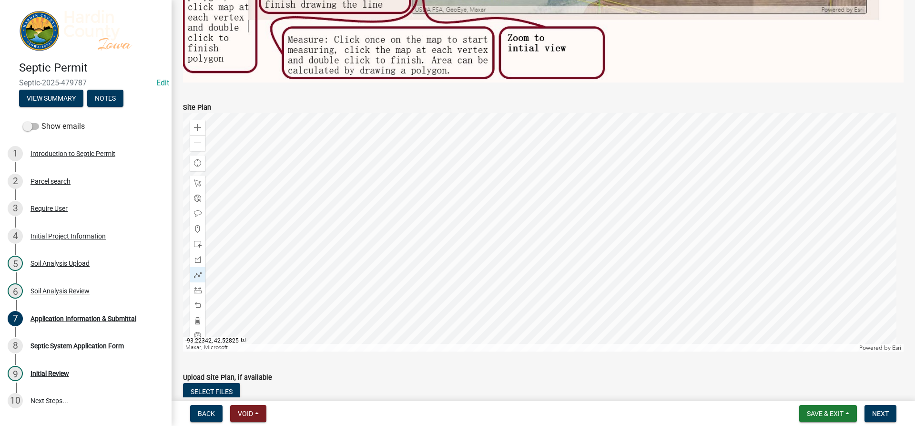
click at [546, 279] on div at bounding box center [543, 232] width 721 height 238
click at [554, 225] on div at bounding box center [543, 232] width 721 height 238
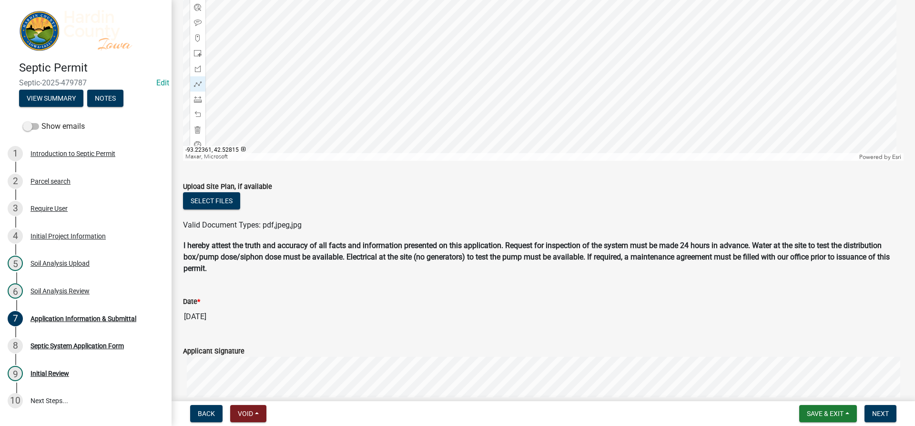
scroll to position [810, 0]
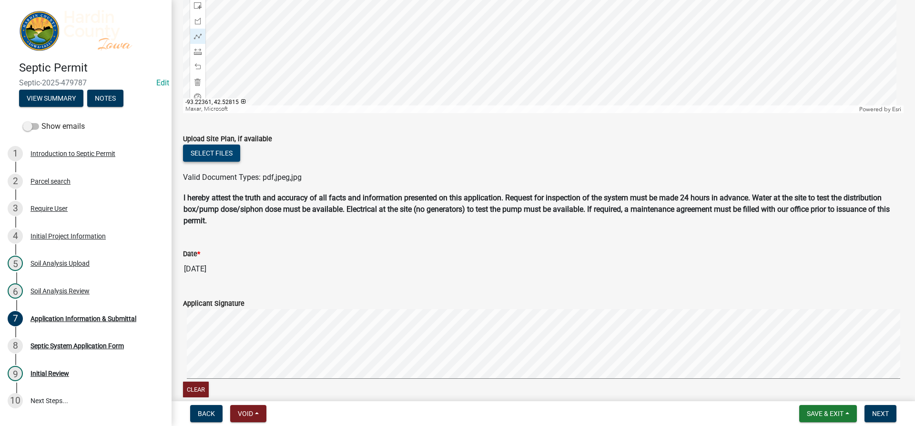
click at [218, 155] on button "Select files" at bounding box center [211, 152] width 57 height 17
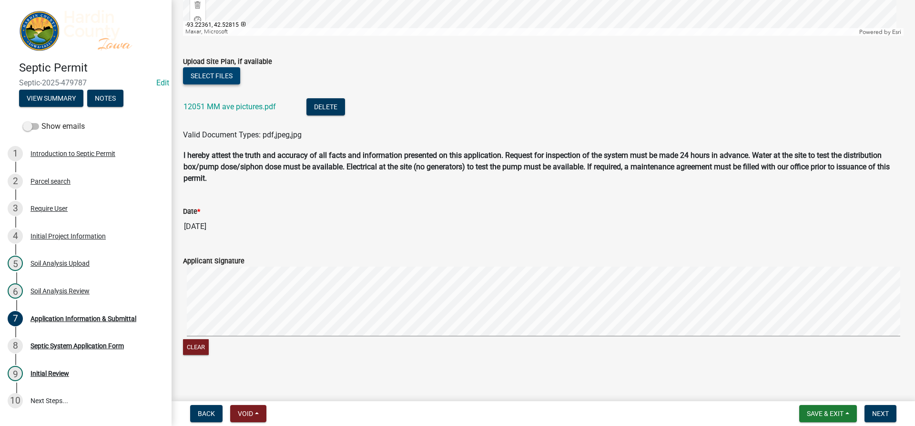
scroll to position [889, 0]
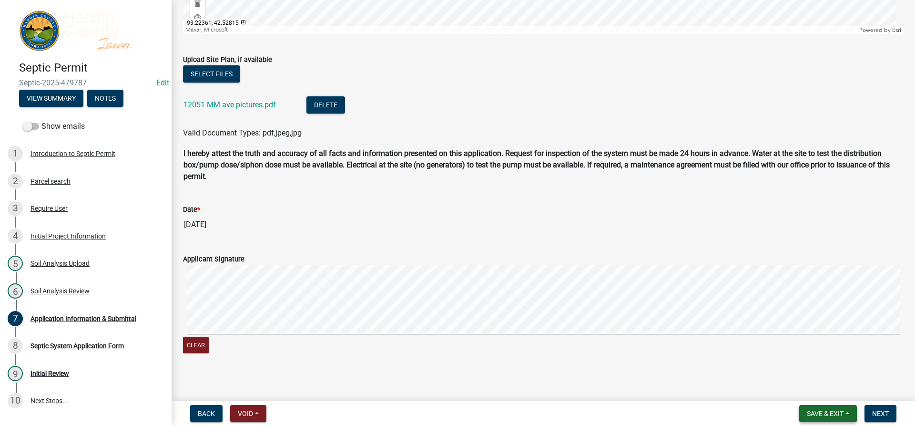
click at [819, 415] on span "Save & Exit" at bounding box center [825, 413] width 37 height 8
click at [823, 393] on button "Save & Exit" at bounding box center [819, 388] width 76 height 23
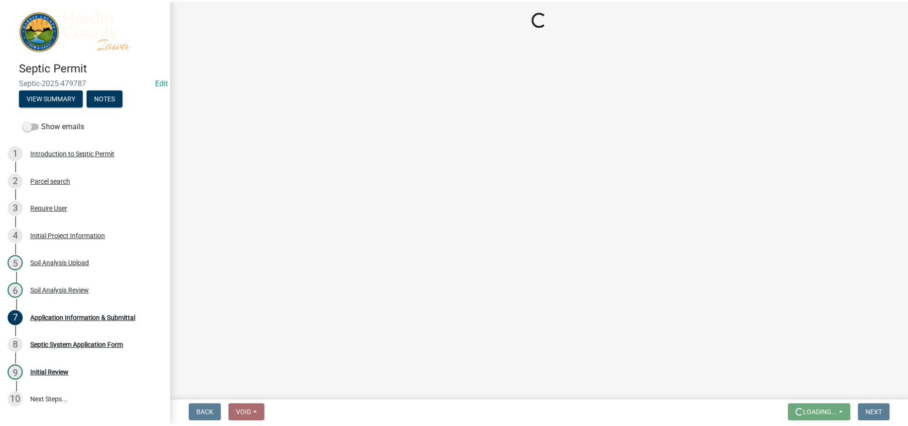
scroll to position [0, 0]
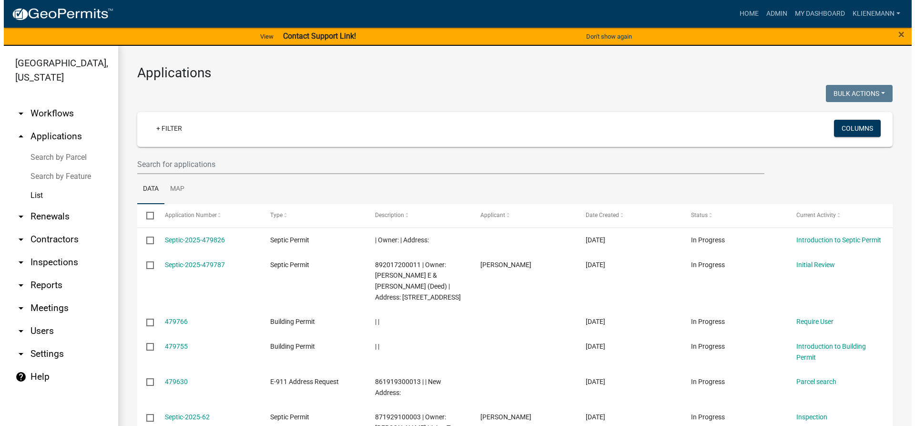
scroll to position [48, 0]
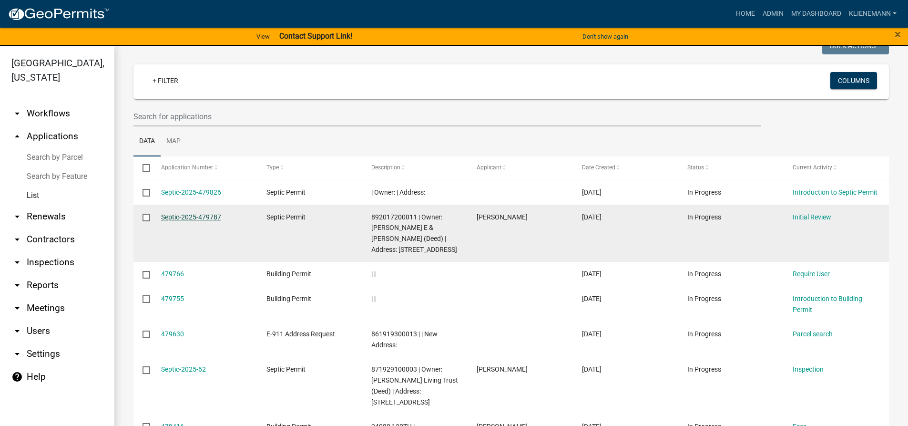
click at [171, 215] on link "Septic-2025-479787" at bounding box center [191, 217] width 60 height 8
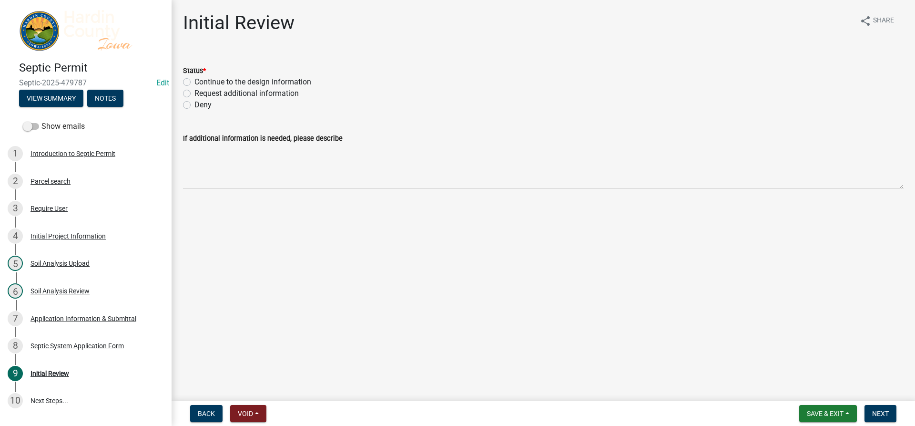
click at [117, 344] on div "Septic System Application Form" at bounding box center [77, 345] width 93 height 7
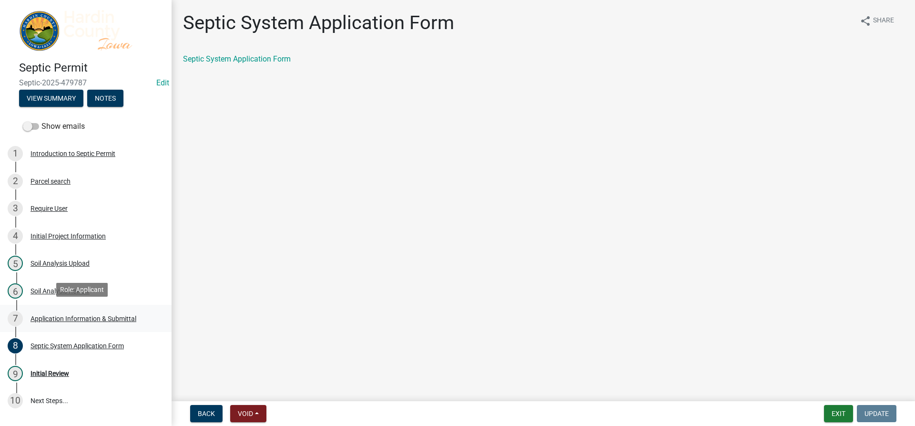
click at [129, 315] on div "Application Information & Submittal" at bounding box center [84, 318] width 106 height 7
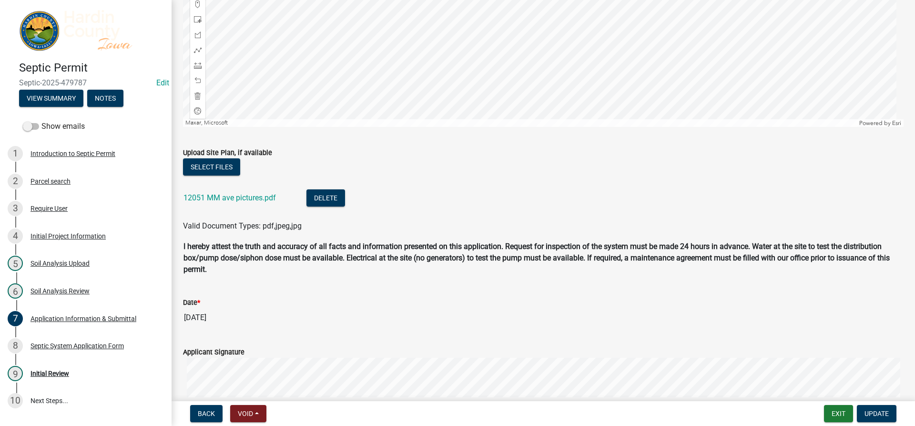
scroll to position [889, 0]
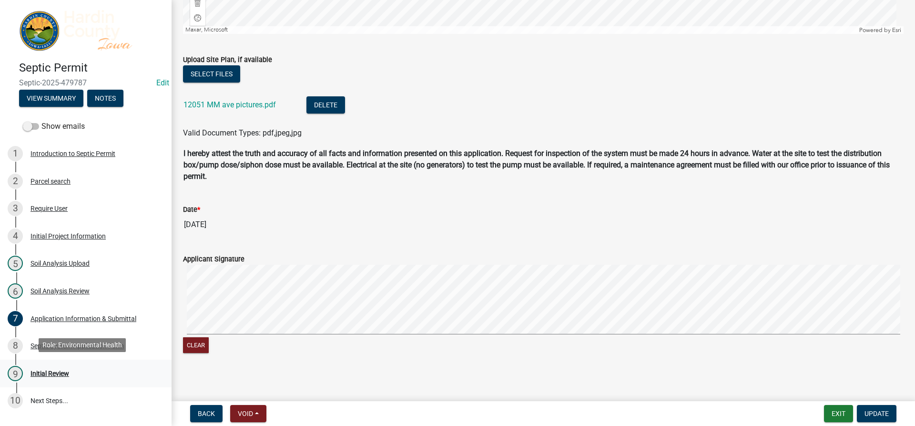
click at [55, 371] on div "Initial Review" at bounding box center [50, 373] width 39 height 7
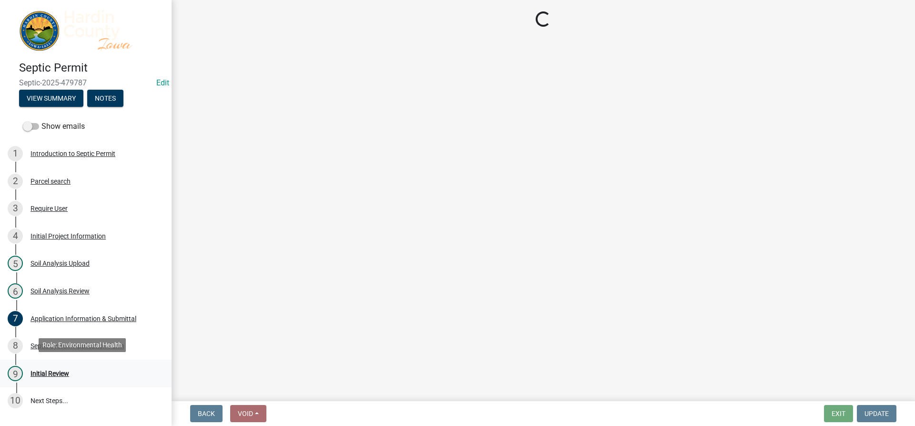
scroll to position [0, 0]
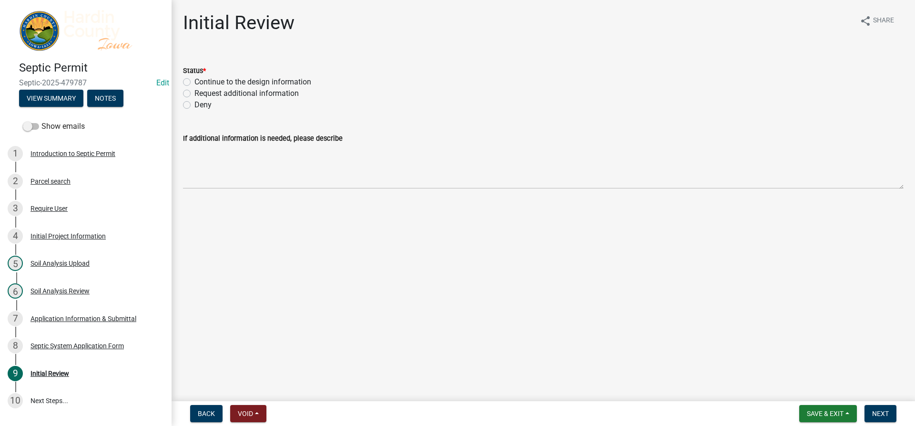
click at [208, 82] on label "Continue to the design information" at bounding box center [252, 81] width 117 height 11
click at [201, 82] on input "Continue to the design information" at bounding box center [197, 79] width 6 height 6
radio input "true"
click at [882, 409] on span "Next" at bounding box center [880, 413] width 17 height 8
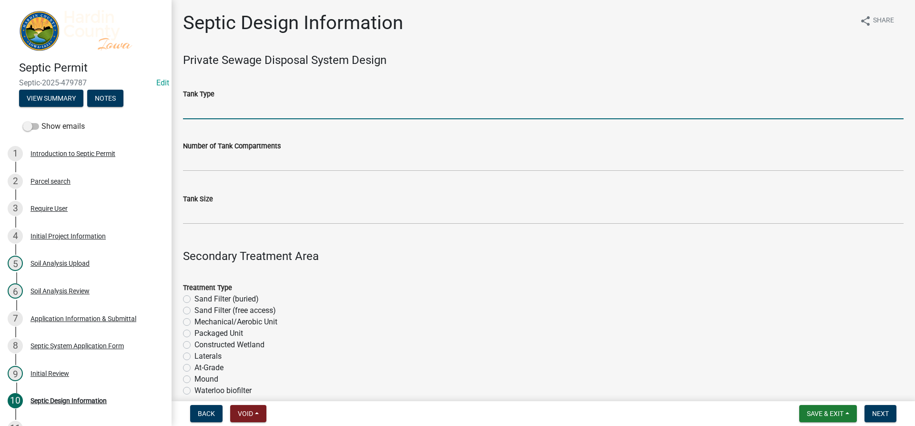
click at [289, 114] on input "Tank Type" at bounding box center [543, 110] width 721 height 20
type input "Concrete"
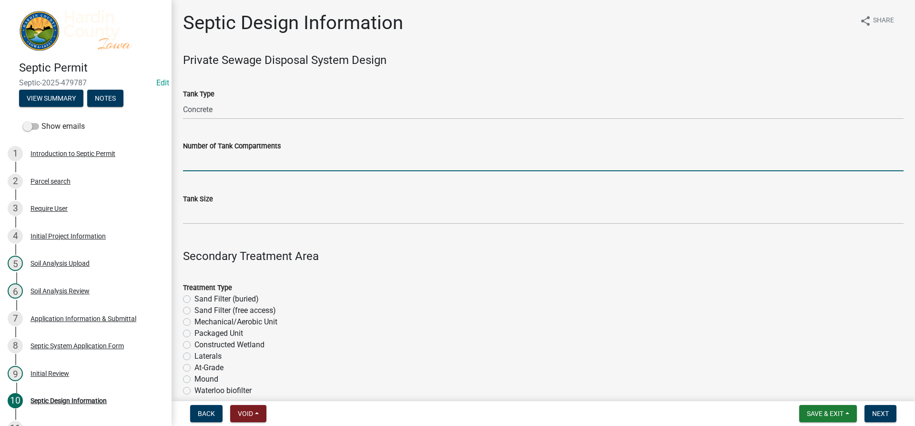
click at [256, 166] on input "text" at bounding box center [543, 162] width 721 height 20
type input "2"
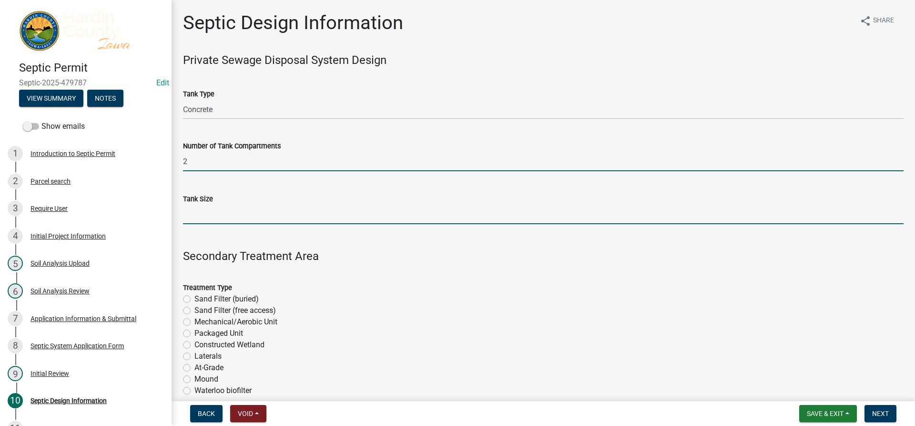
click at [234, 209] on input "Tank Size" at bounding box center [543, 214] width 721 height 20
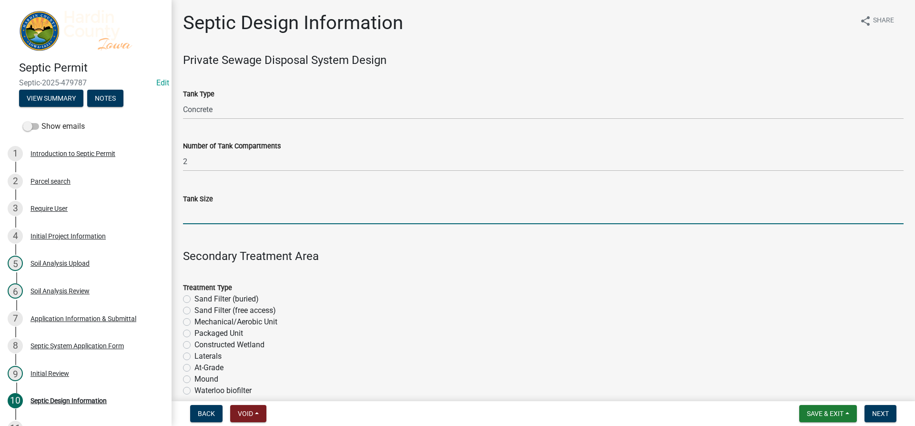
type input "1250"
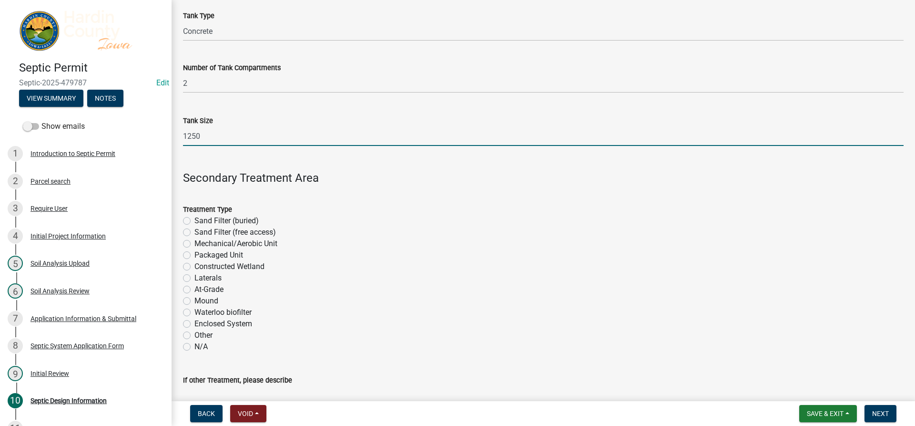
scroll to position [95, 0]
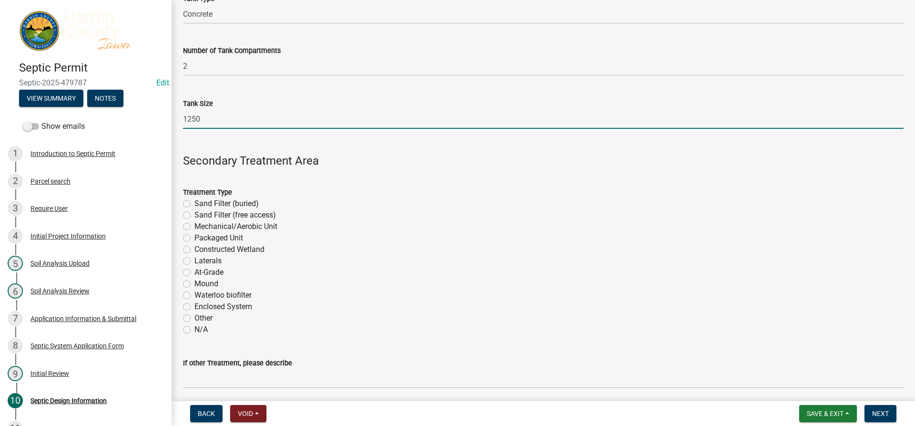
click at [204, 258] on label "Laterals" at bounding box center [207, 260] width 27 height 11
click at [201, 258] on input "Laterals" at bounding box center [197, 258] width 6 height 6
radio input "true"
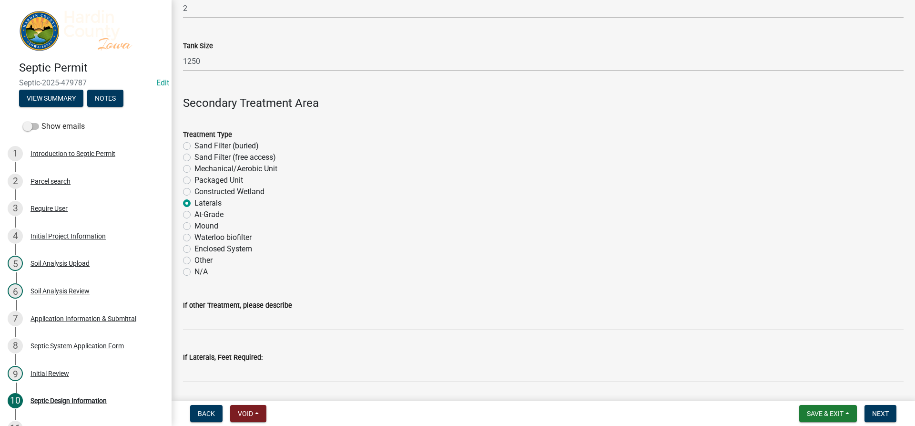
scroll to position [238, 0]
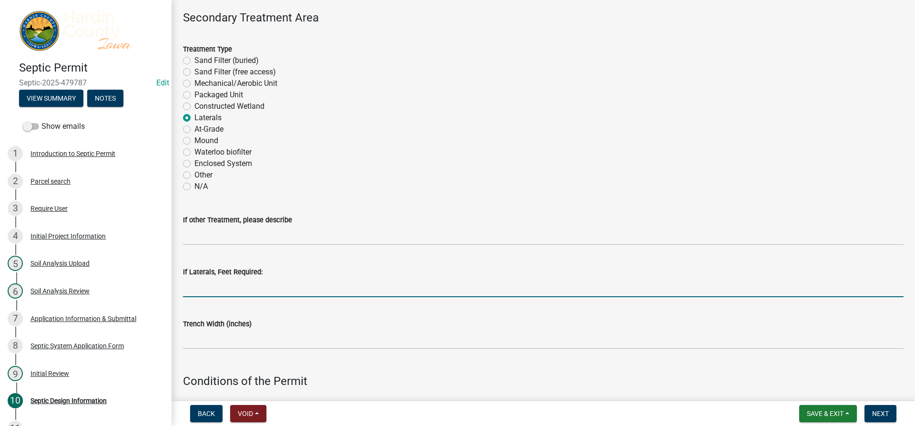
click at [219, 285] on input "If Laterals, Feet Required:" at bounding box center [543, 287] width 721 height 20
type input "320"
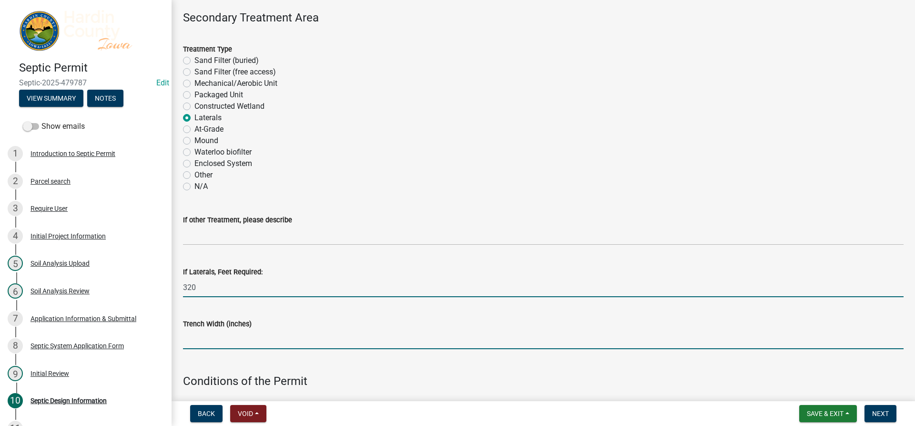
click at [226, 337] on input "Trench Width (inches)" at bounding box center [543, 339] width 721 height 20
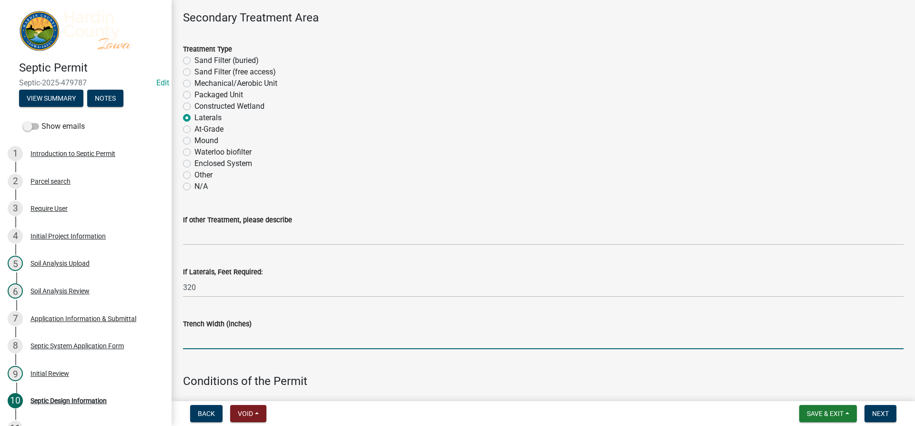
type input "36"
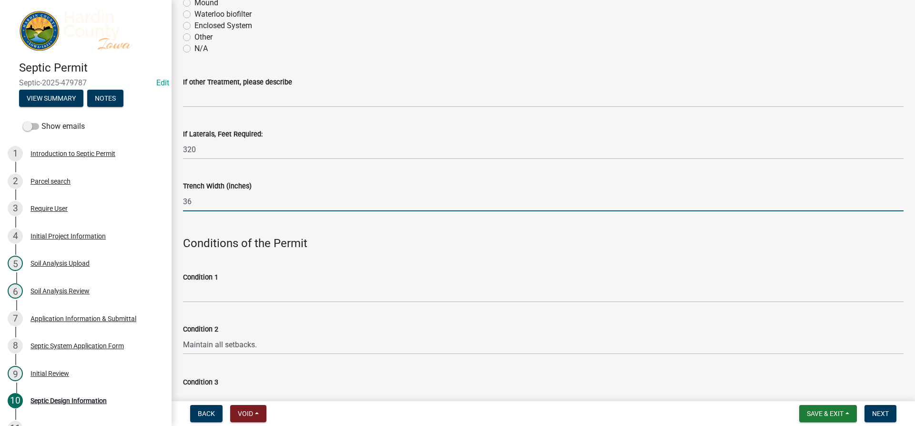
scroll to position [381, 0]
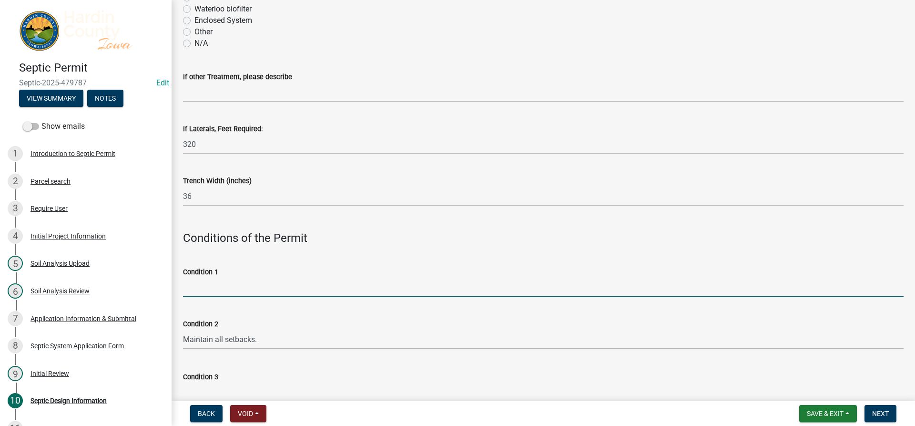
click at [217, 281] on input "Condition 1" at bounding box center [543, 287] width 721 height 20
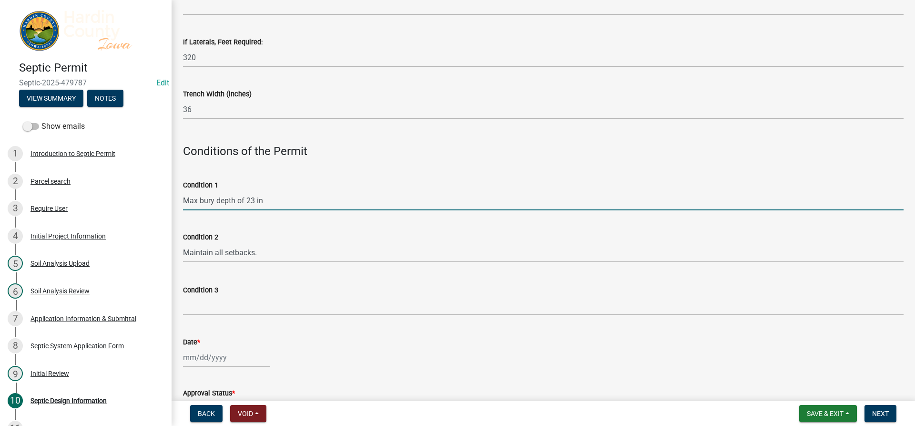
scroll to position [572, 0]
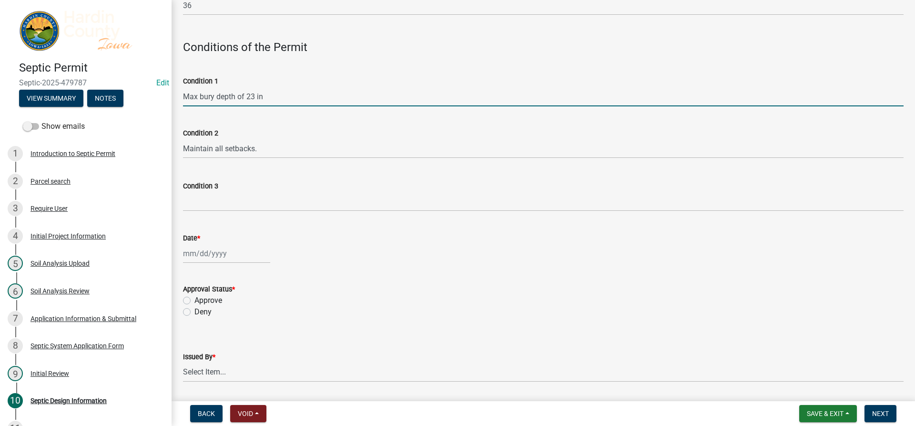
type input "Max bury depth of 23 in"
select select "9"
select select "2025"
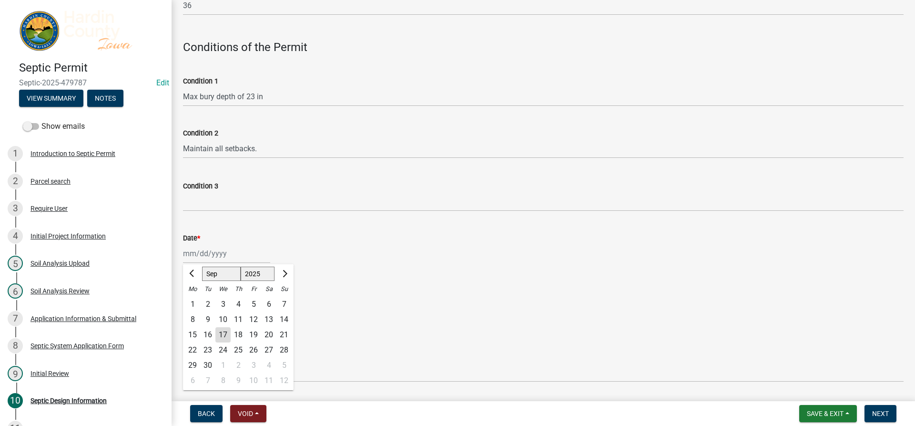
click at [197, 258] on div "[PERSON_NAME] Feb Mar Apr [PERSON_NAME][DATE] Oct Nov [DATE] 1526 1527 1528 152…" at bounding box center [226, 254] width 87 height 20
click at [225, 331] on div "17" at bounding box center [222, 334] width 15 height 15
type input "[DATE]"
click at [194, 298] on label "Approve" at bounding box center [208, 300] width 28 height 11
click at [194, 298] on input "Approve" at bounding box center [197, 298] width 6 height 6
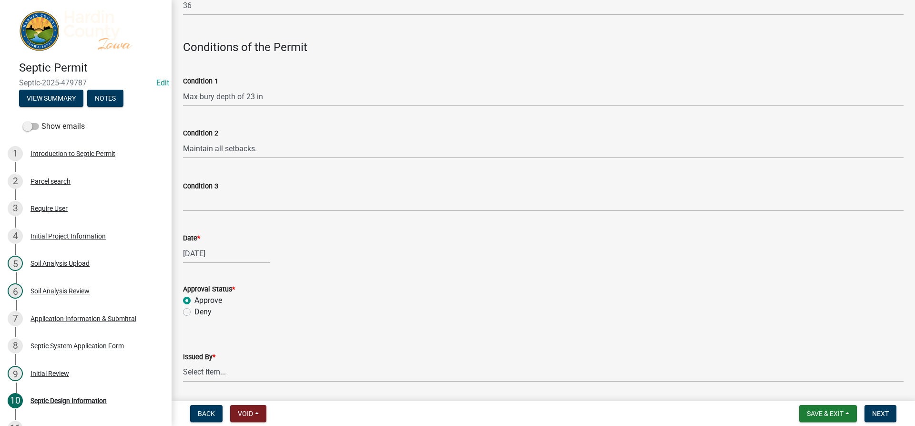
radio input "true"
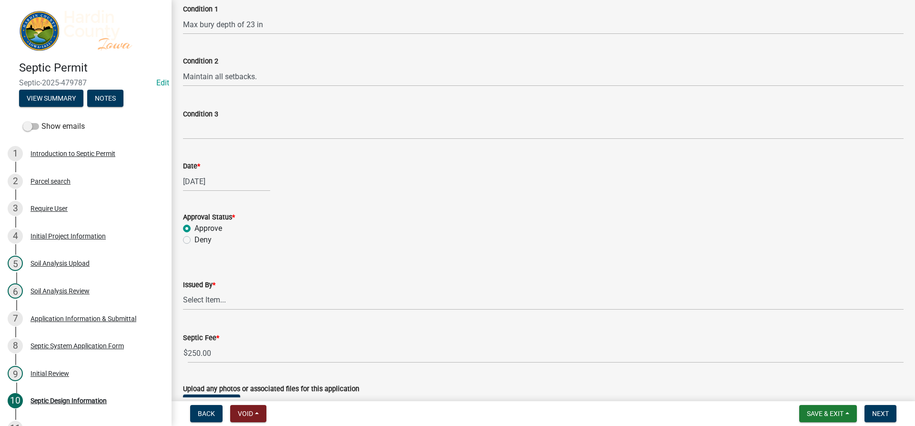
scroll to position [667, 0]
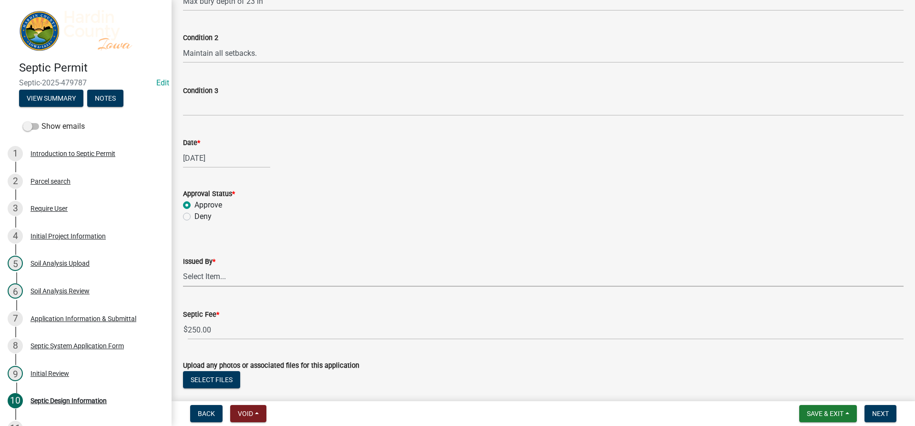
click at [268, 276] on select "Select Item... [PERSON_NAME] [PERSON_NAME] Roll [PERSON_NAME]" at bounding box center [543, 277] width 721 height 20
click at [183, 267] on select "Select Item... [PERSON_NAME] [PERSON_NAME] Roll [PERSON_NAME]" at bounding box center [543, 277] width 721 height 20
select select "92abfdc4-a32e-4fda-8546-51d3978c14c9"
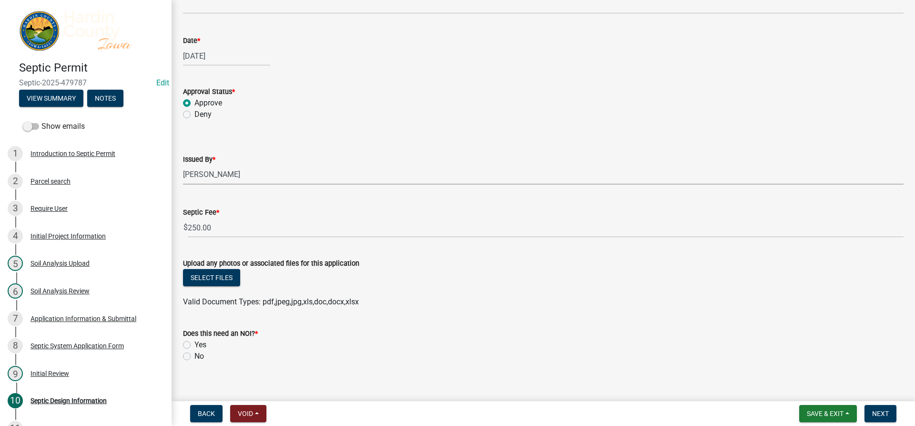
scroll to position [780, 0]
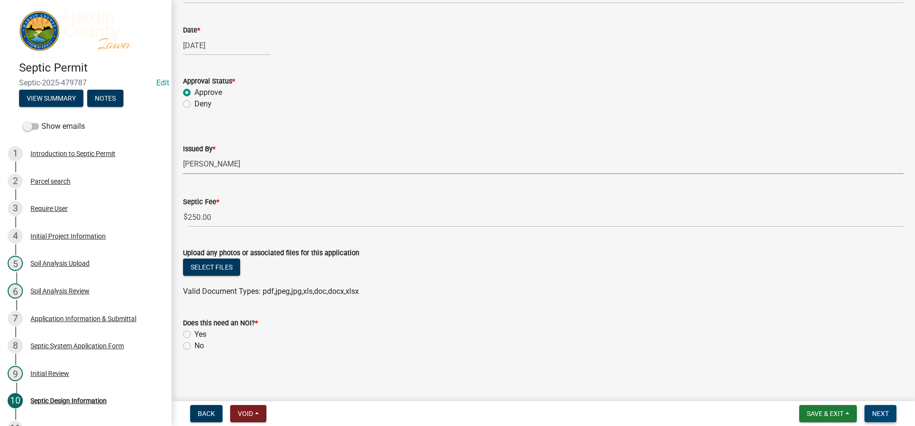
click at [879, 416] on span "Next" at bounding box center [880, 413] width 17 height 8
click at [193, 342] on div "No" at bounding box center [543, 345] width 721 height 11
click at [195, 344] on label "No" at bounding box center [199, 345] width 10 height 11
click at [195, 344] on input "No" at bounding box center [197, 343] width 6 height 6
radio input "true"
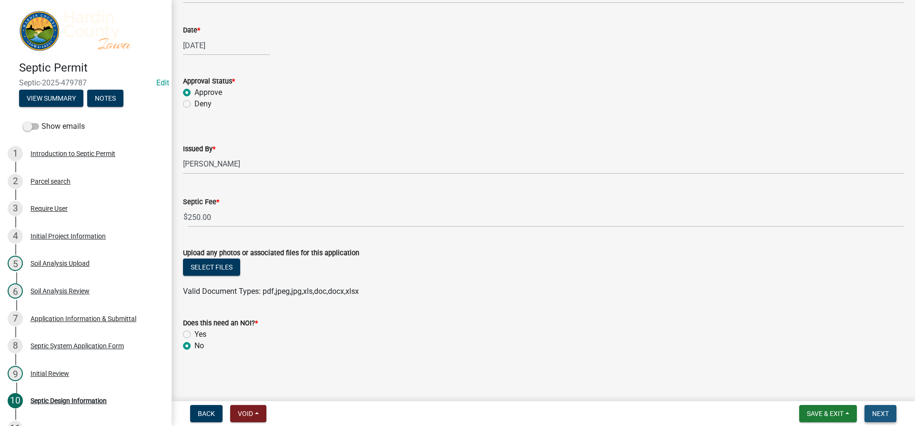
click at [880, 411] on span "Next" at bounding box center [880, 413] width 17 height 8
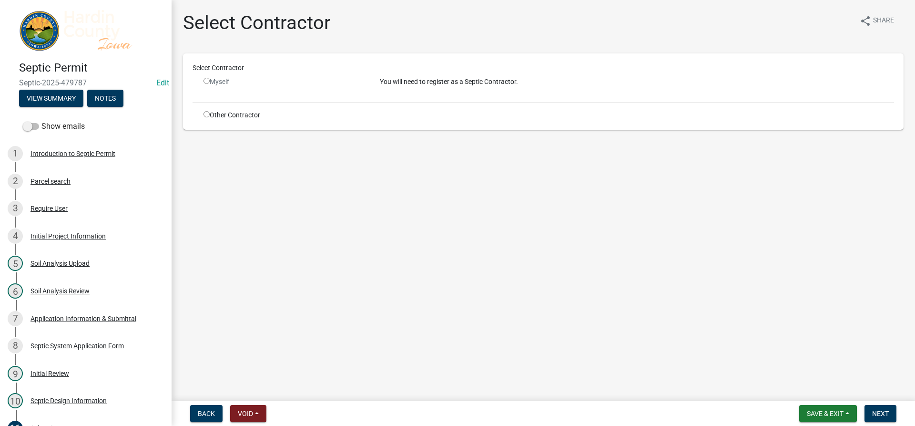
click at [208, 116] on input "radio" at bounding box center [207, 114] width 6 height 6
radio input "true"
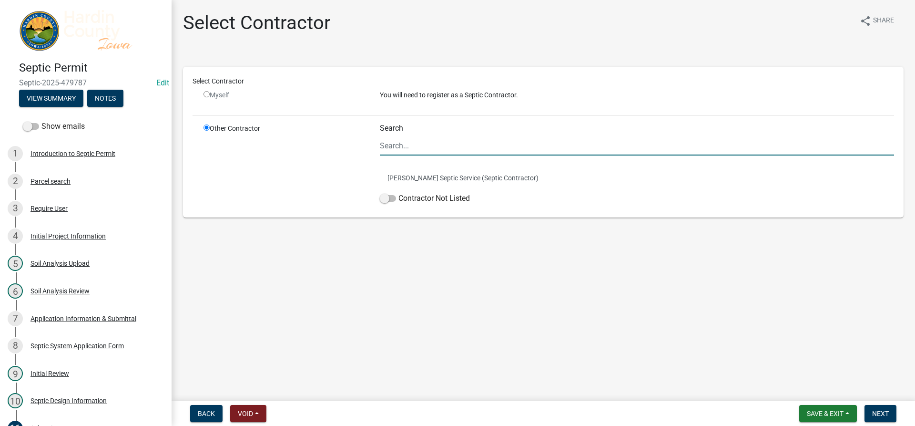
click at [409, 148] on input "Search" at bounding box center [637, 146] width 514 height 20
click at [405, 194] on label "Contractor Not Listed" at bounding box center [425, 198] width 90 height 11
click at [399, 193] on input "Contractor Not Listed" at bounding box center [399, 193] width 0 height 0
click at [869, 409] on button "Next" at bounding box center [881, 413] width 32 height 17
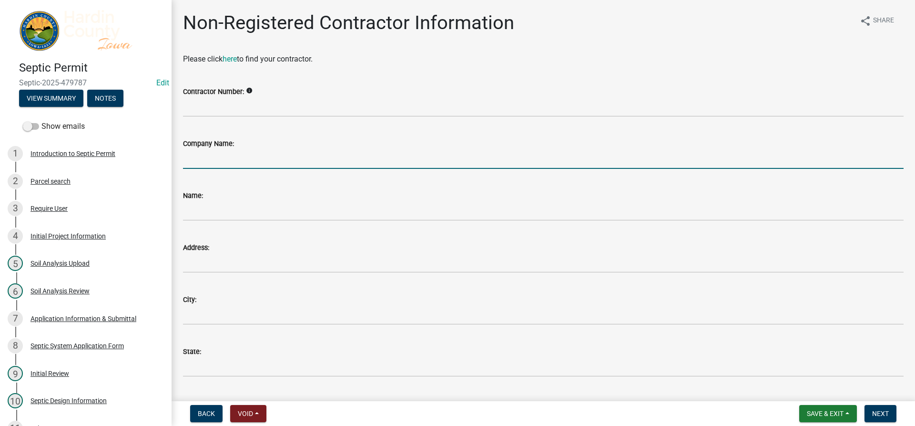
click at [203, 156] on input "Company Name:" at bounding box center [543, 159] width 721 height 20
type input "Morts Water Company"
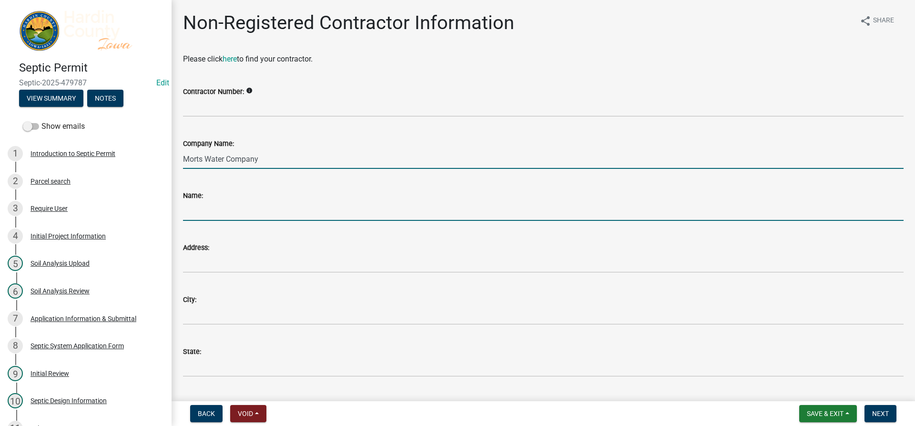
click at [218, 209] on input "Name:" at bounding box center [543, 211] width 721 height 20
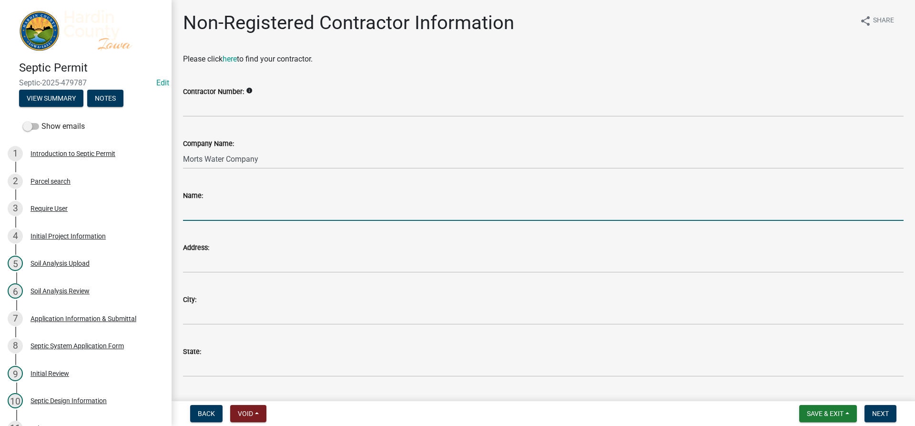
type input "[PERSON_NAME]"
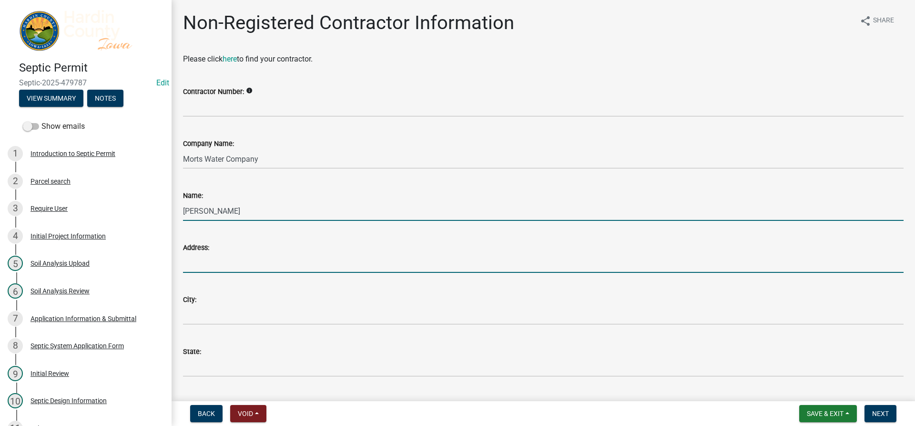
click at [219, 255] on input "Address:" at bounding box center [543, 263] width 721 height 20
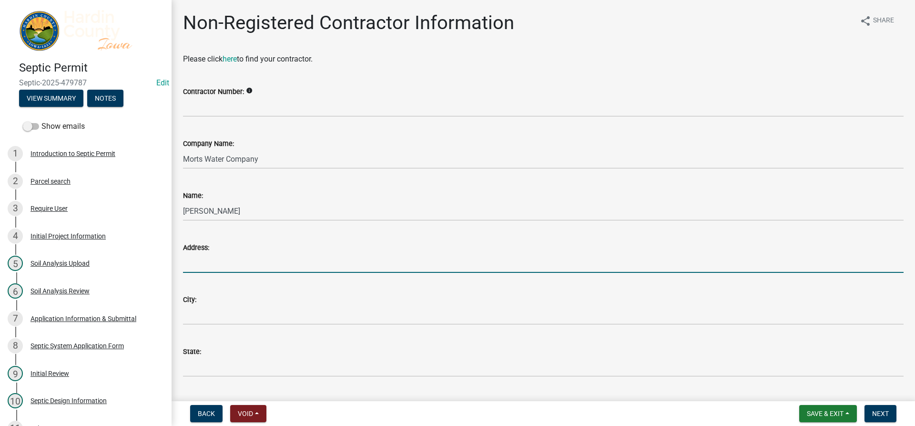
type input "1410 Gull Ave"
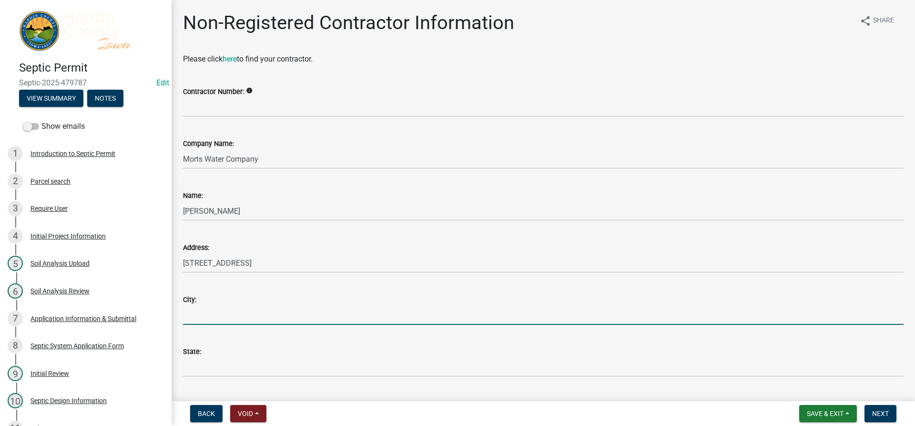
click at [214, 316] on input "City:" at bounding box center [543, 315] width 721 height 20
type input "Latimer"
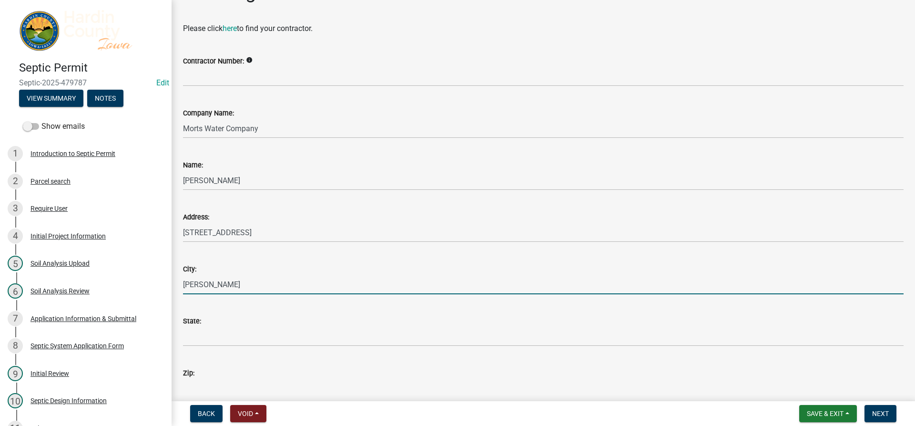
scroll to position [48, 0]
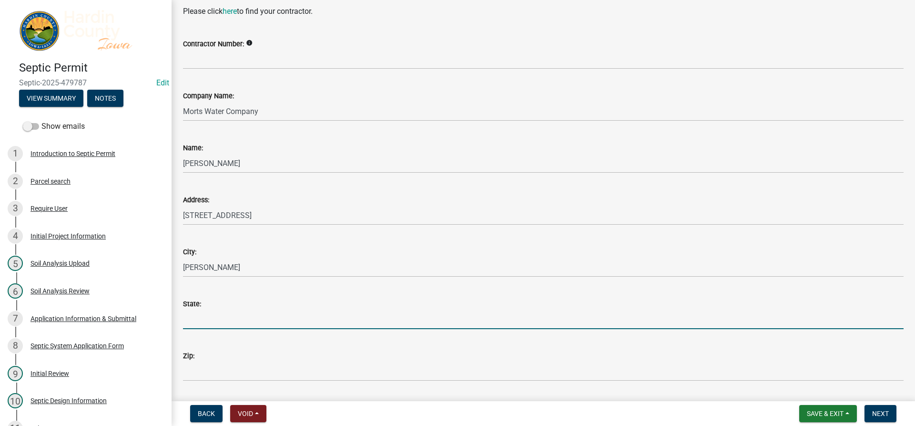
click at [225, 323] on input "State:" at bounding box center [543, 319] width 721 height 20
type input "IA"
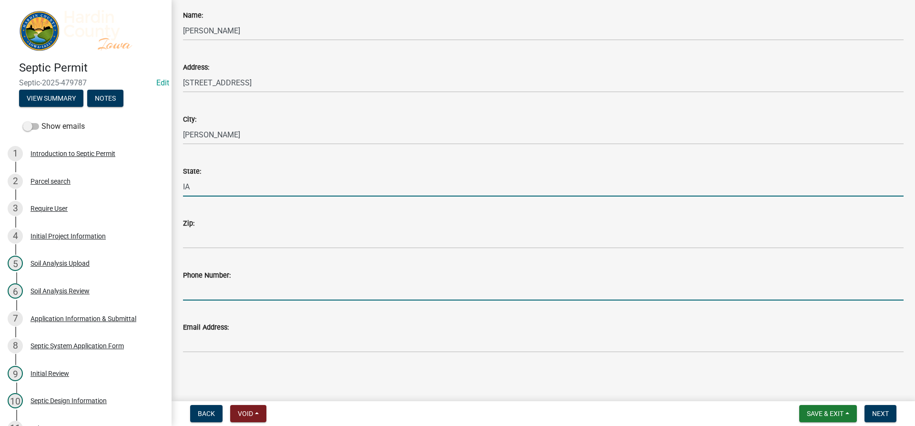
click at [231, 298] on input "Phone Number:" at bounding box center [543, 291] width 721 height 20
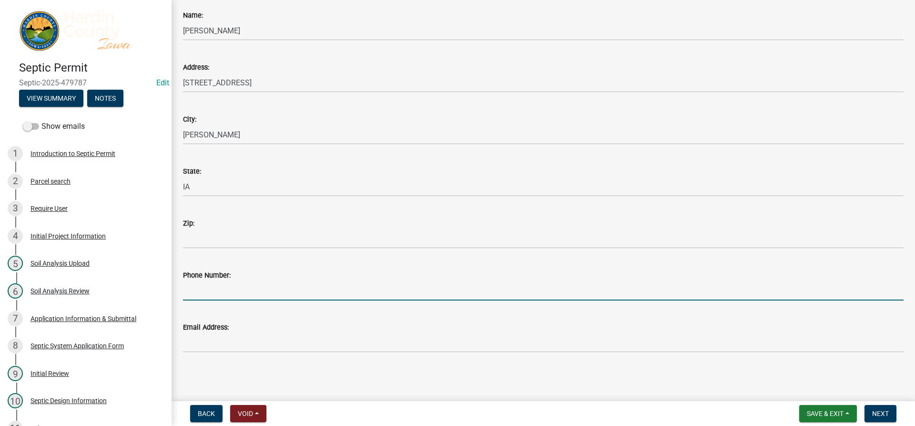
type input "(800) 439-6678"
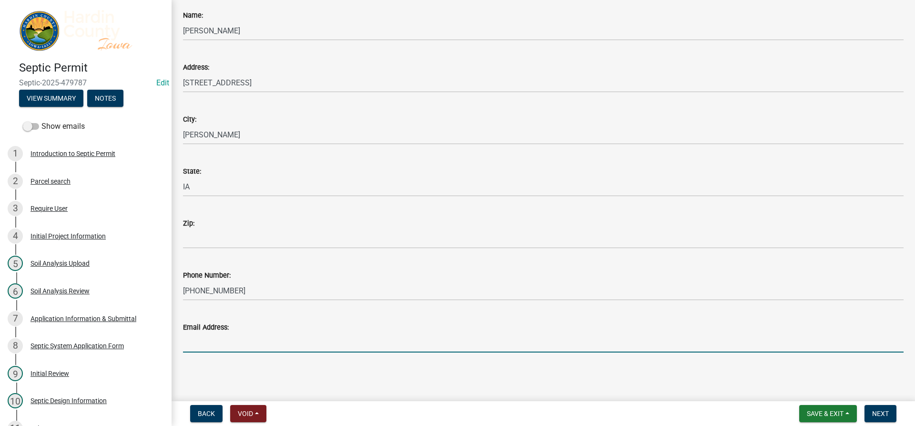
click at [216, 348] on input "Email Address:" at bounding box center [543, 343] width 721 height 20
type input "mortswater@mortsonline.com"
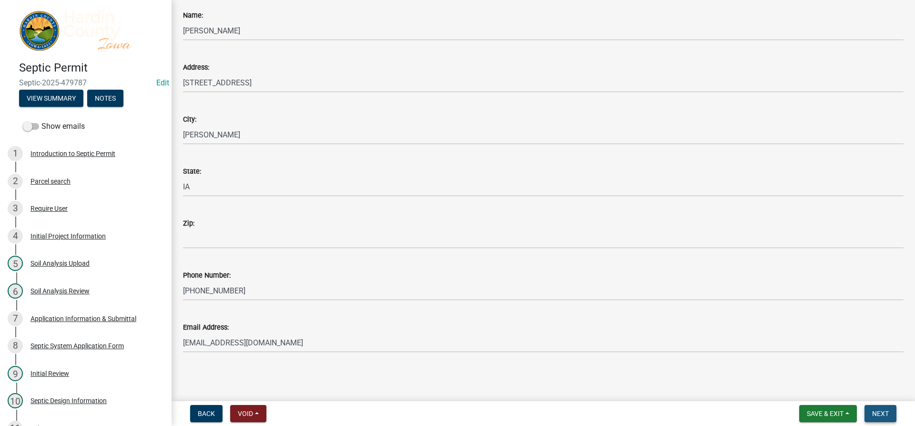
drag, startPoint x: 879, startPoint y: 410, endPoint x: 368, endPoint y: 236, distance: 539.1
click at [879, 410] on span "Next" at bounding box center [880, 413] width 17 height 8
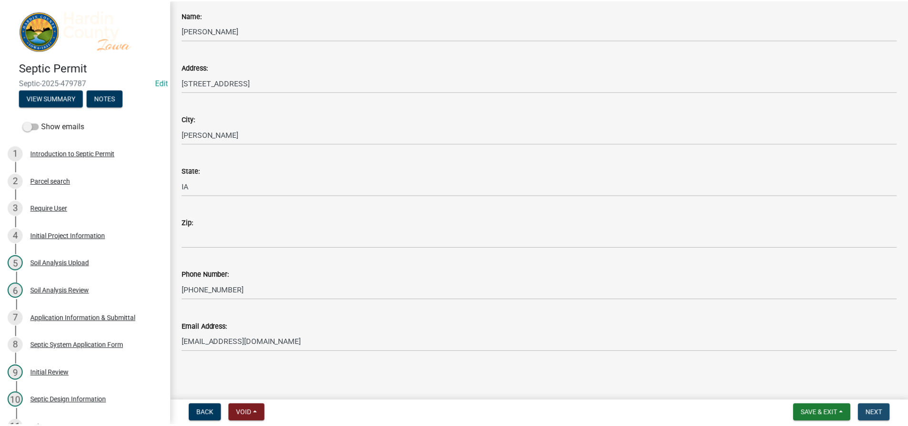
scroll to position [0, 0]
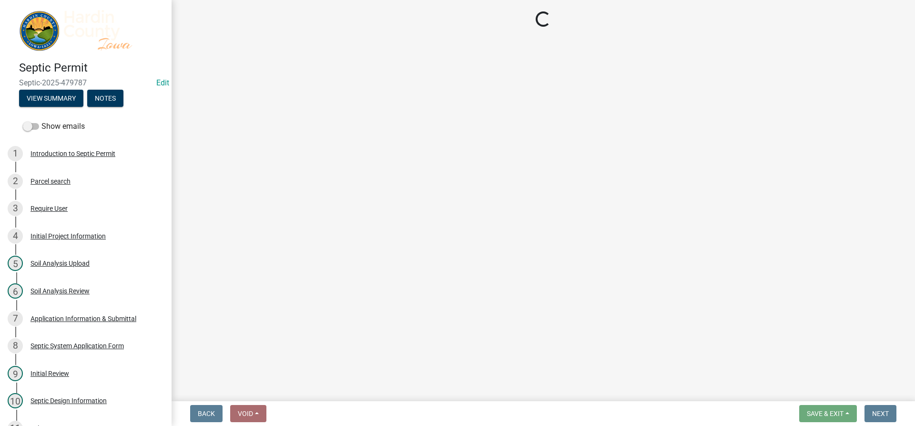
select select "3: 3"
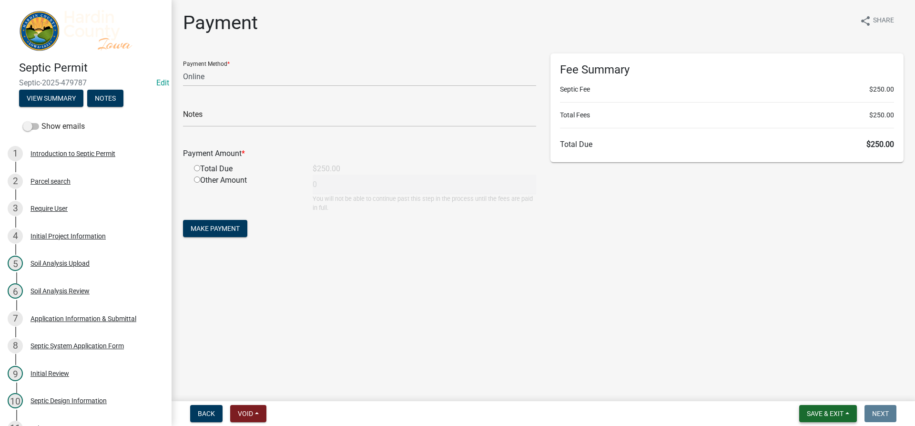
click at [807, 410] on span "Save & Exit" at bounding box center [825, 413] width 37 height 8
click at [803, 398] on button "Save & Exit" at bounding box center [819, 388] width 76 height 23
